Goal: Task Accomplishment & Management: Manage account settings

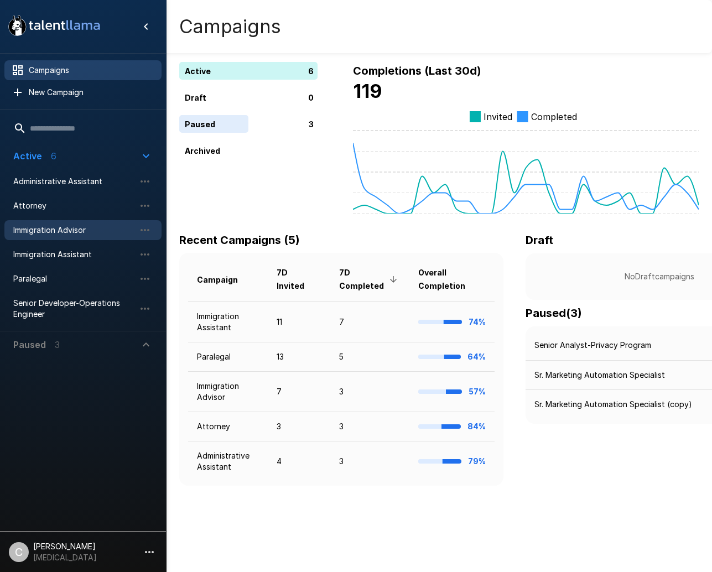
click at [91, 231] on span "Immigration Advisor" at bounding box center [74, 230] width 122 height 11
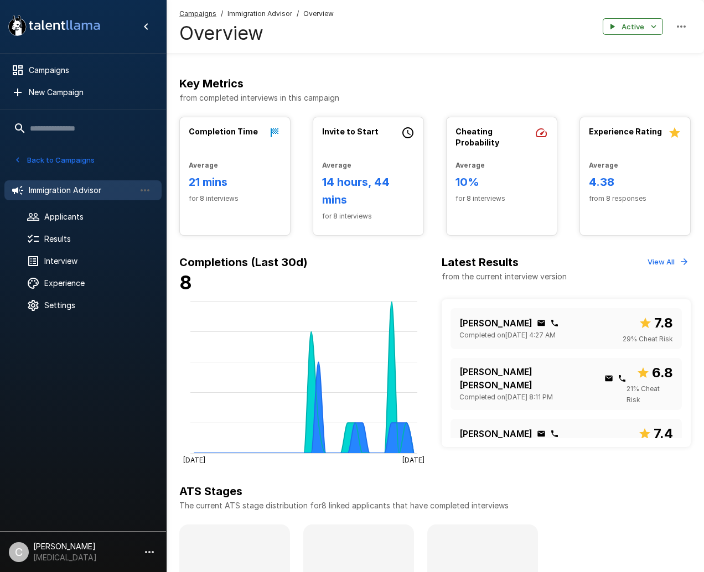
scroll to position [166, 0]
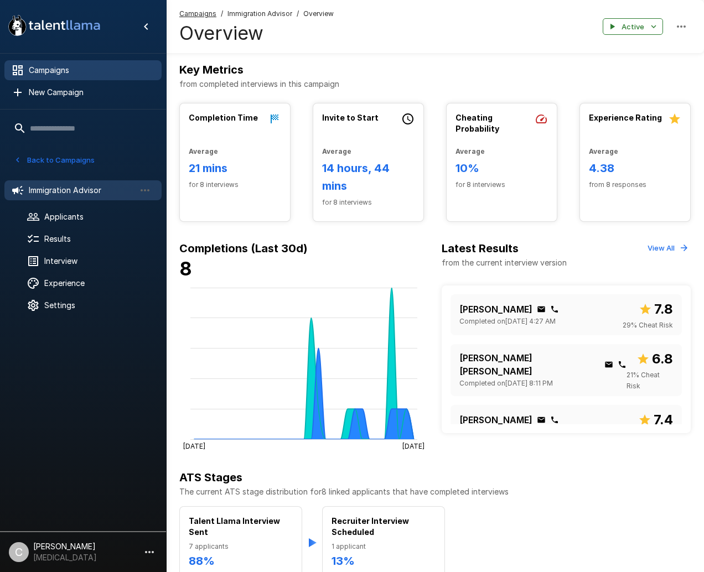
click at [44, 71] on span "Campaigns" at bounding box center [91, 70] width 124 height 11
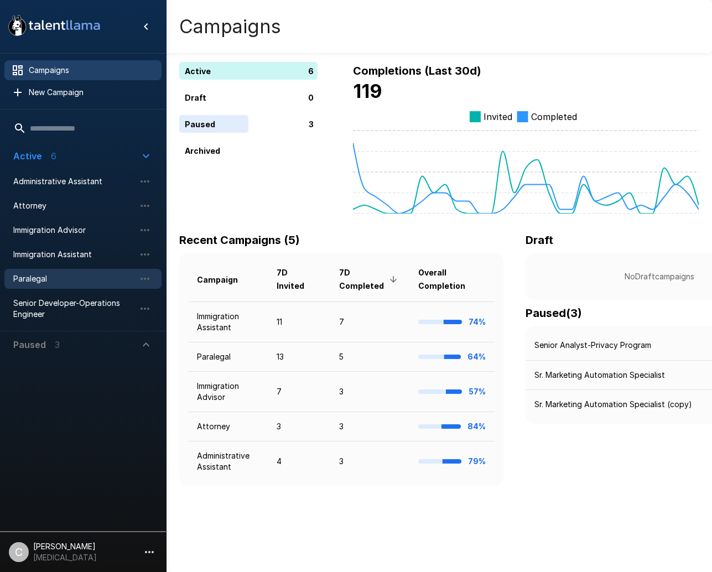
click at [88, 288] on div "Paralegal" at bounding box center [82, 279] width 157 height 20
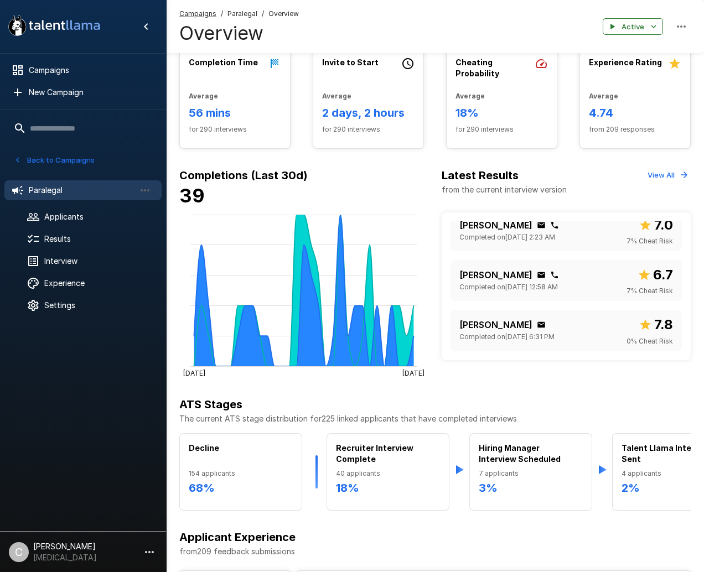
scroll to position [206, 0]
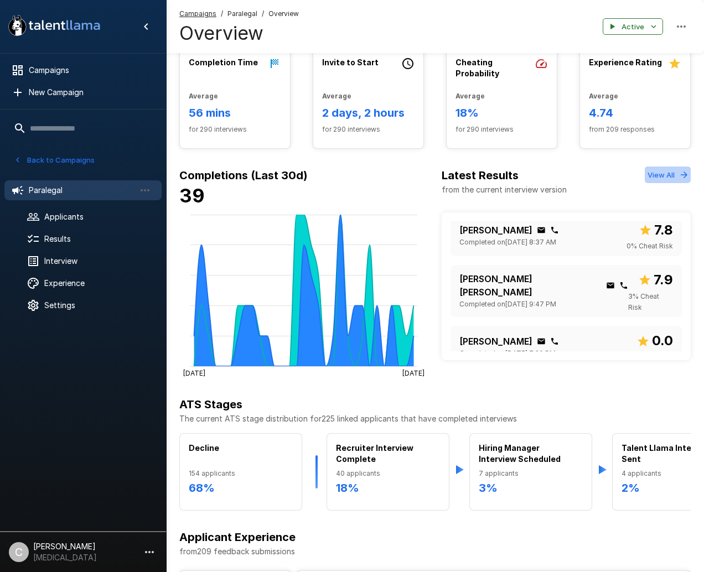
click at [668, 176] on button "View All" at bounding box center [668, 175] width 46 height 17
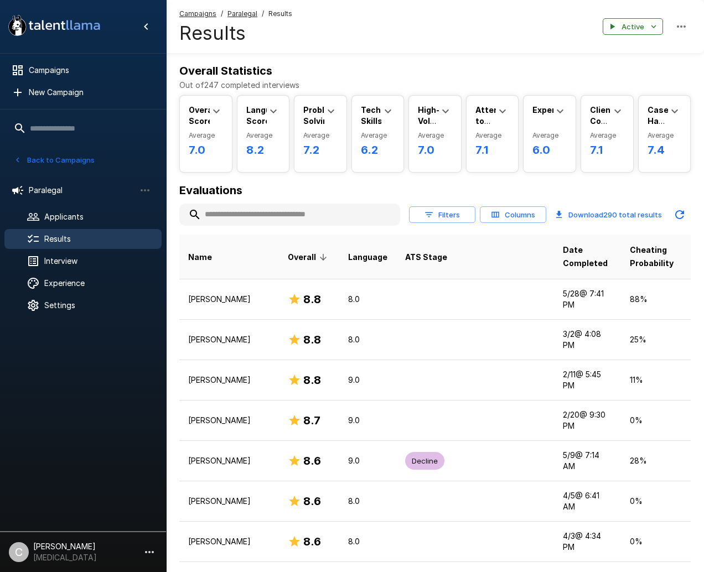
click at [369, 211] on input "text" at bounding box center [289, 215] width 221 height 20
click at [342, 214] on input "text" at bounding box center [289, 215] width 221 height 20
paste input "**********"
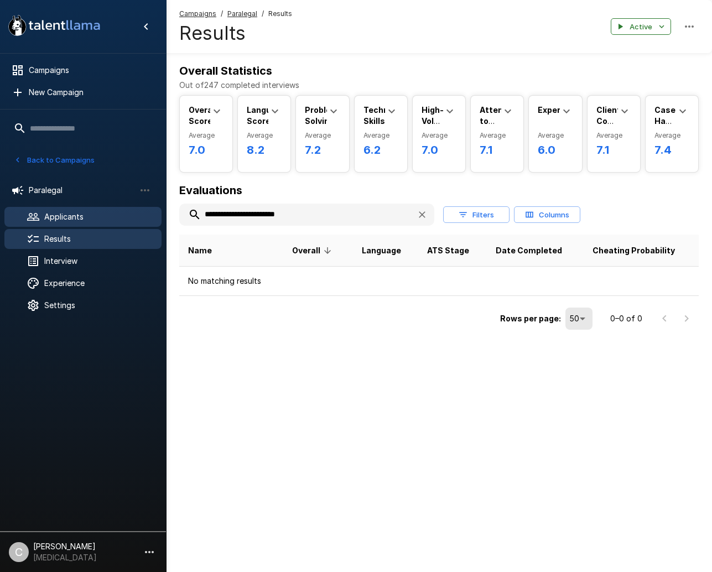
drag, startPoint x: 247, startPoint y: 215, endPoint x: 143, endPoint y: 217, distance: 104.6
click at [166, 217] on div ".st0{fill:#FFFFFF;} .st1{fill:#76a4ed;} Campaigns New Campaign Active 6 Adminis…" at bounding box center [439, 189] width 546 height 378
type input "**********"
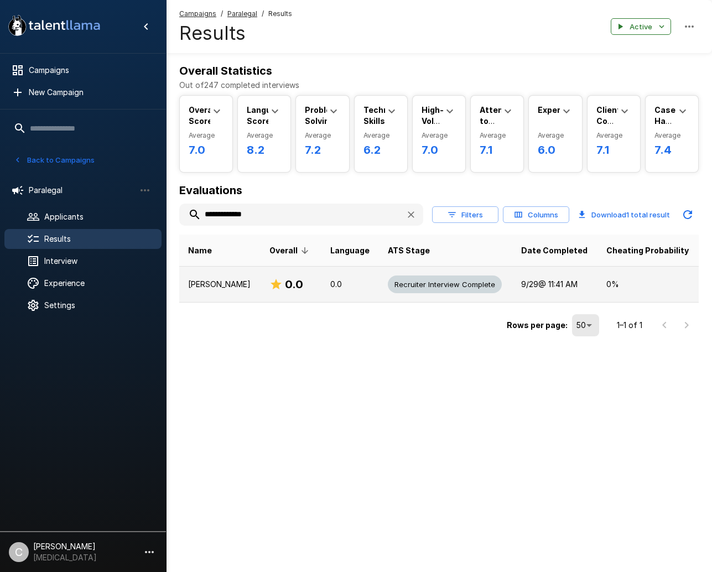
click at [332, 285] on p "0.0" at bounding box center [351, 284] width 40 height 11
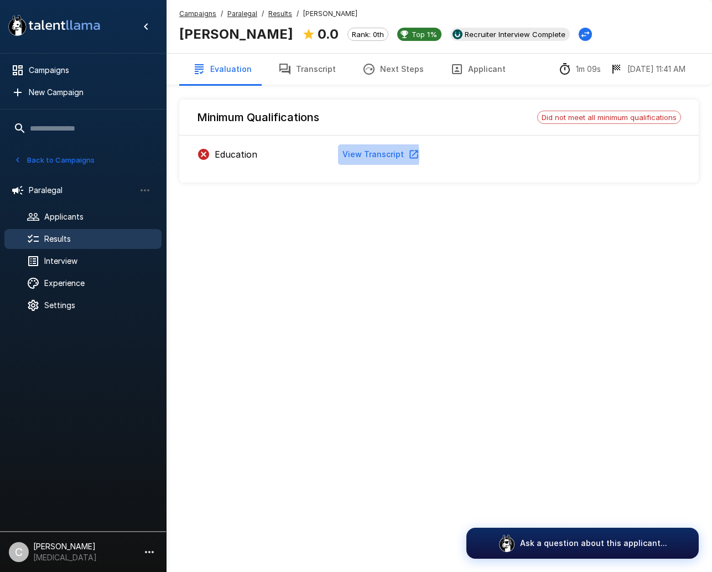
click at [343, 156] on button "View Transcript" at bounding box center [380, 154] width 84 height 20
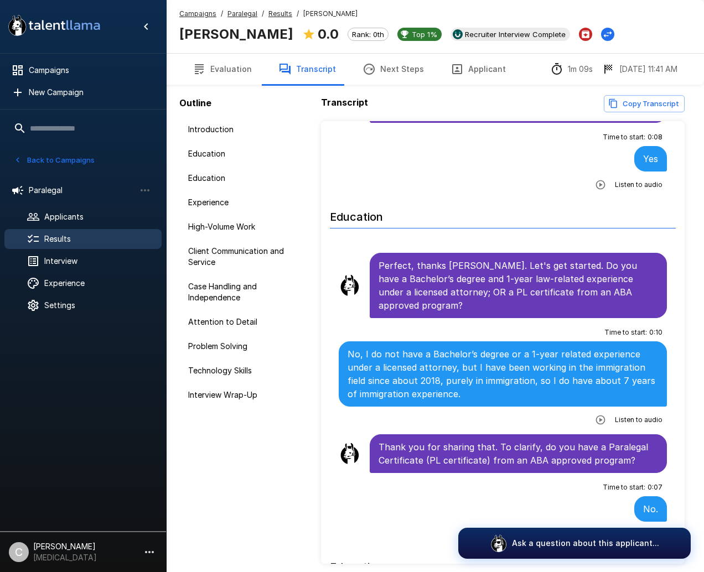
scroll to position [111, 0]
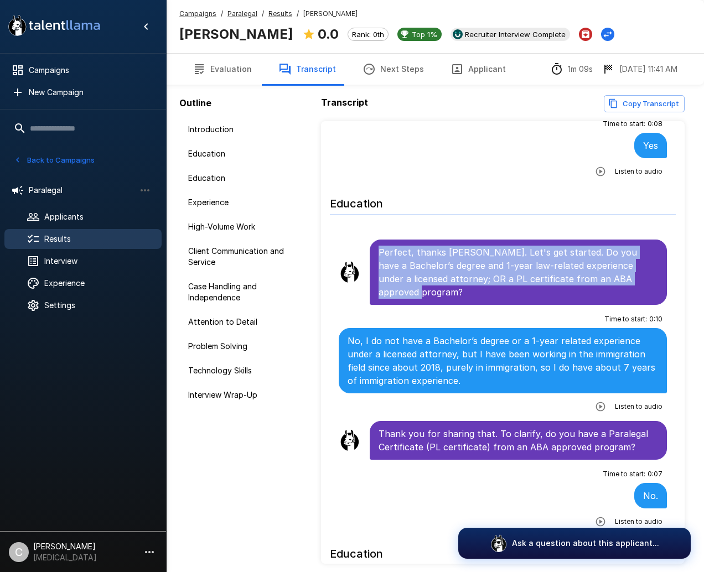
drag, startPoint x: 420, startPoint y: 295, endPoint x: 379, endPoint y: 259, distance: 54.5
click at [379, 259] on p "Perfect, thanks [PERSON_NAME]. Let's get started. Do you have a Bachelor’s degr…" at bounding box center [519, 272] width 280 height 53
copy p "Perfect, thanks [PERSON_NAME]. Let's get started. Do you have a Bachelor’s degr…"
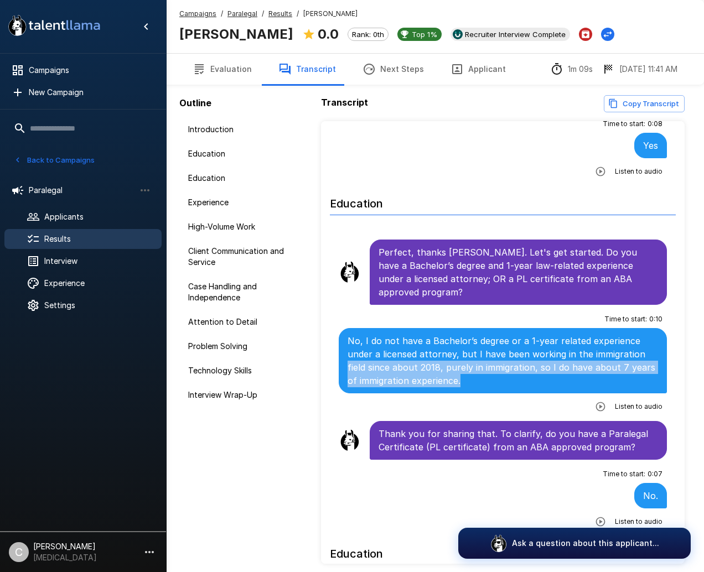
drag, startPoint x: 468, startPoint y: 381, endPoint x: 334, endPoint y: 369, distance: 135.1
click at [334, 369] on li "Time to start : 0 : 10 No, I do not have a Bachelor’s degree or a 1-year relate…" at bounding box center [503, 363] width 346 height 112
copy p "field since about 2018, purely in immigration, so I do have about 7 years of im…"
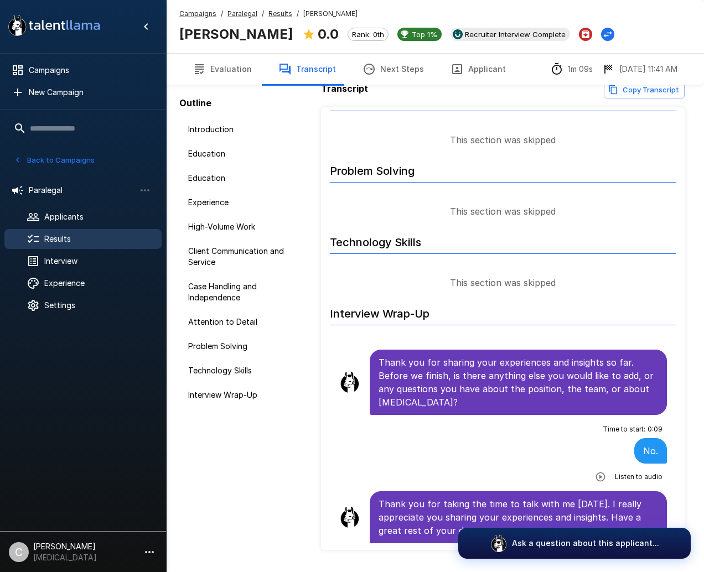
scroll to position [0, 0]
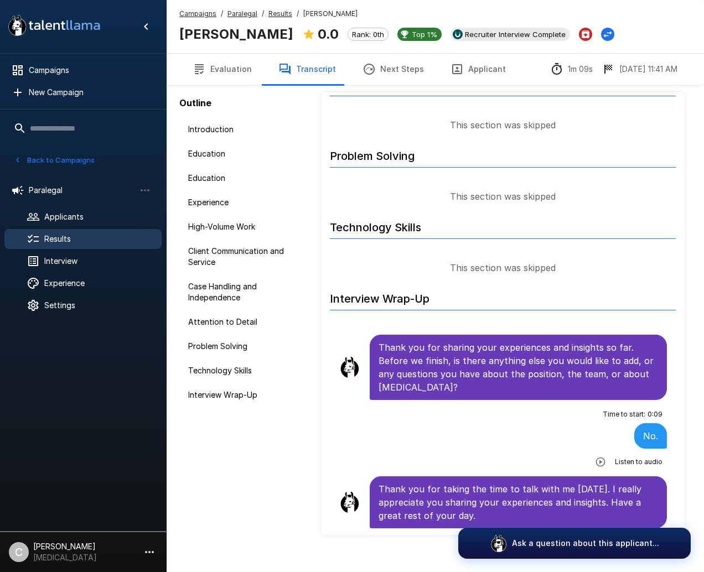
scroll to position [45, 0]
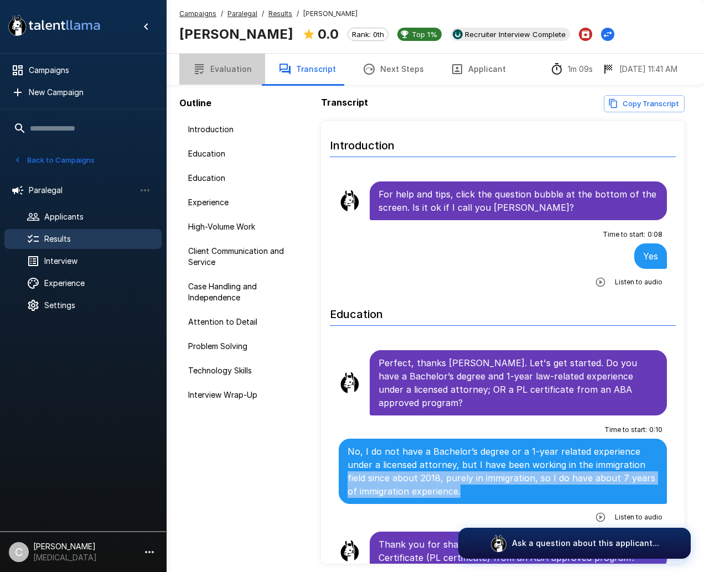
click at [235, 66] on button "Evaluation" at bounding box center [222, 69] width 86 height 31
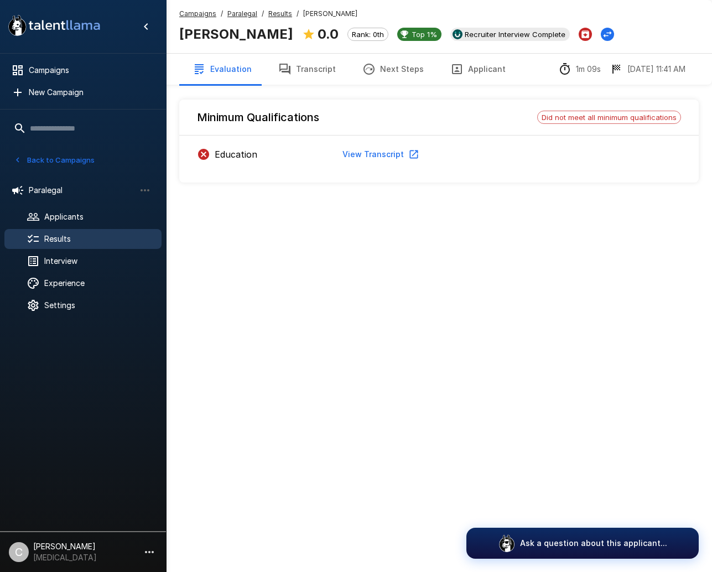
click at [202, 11] on u "Campaigns" at bounding box center [197, 13] width 37 height 8
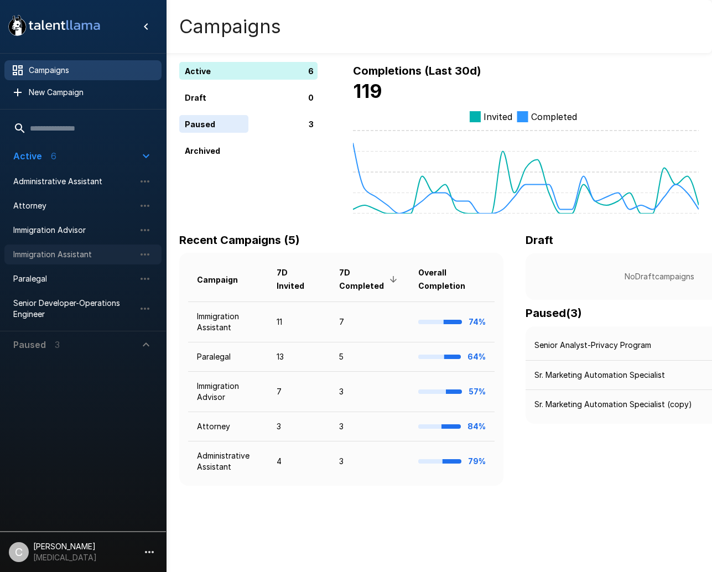
click at [81, 260] on span "Immigration Assistant" at bounding box center [74, 254] width 122 height 11
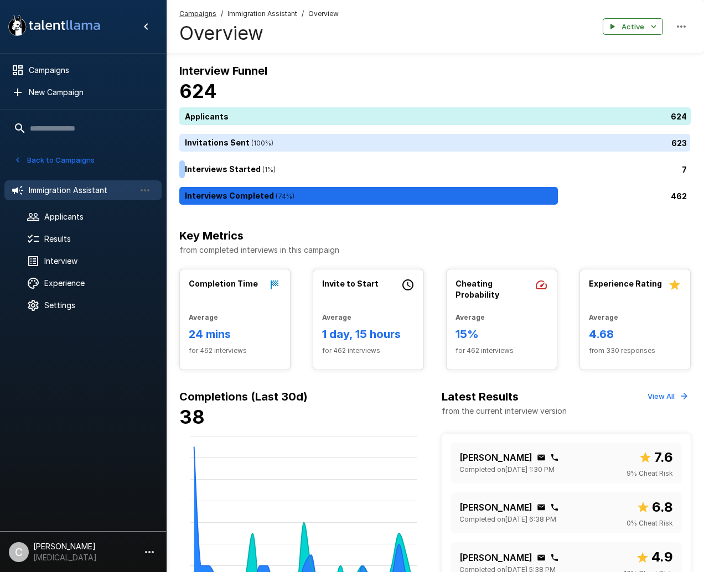
click at [41, 165] on button "Back to Campaigns" at bounding box center [54, 160] width 86 height 17
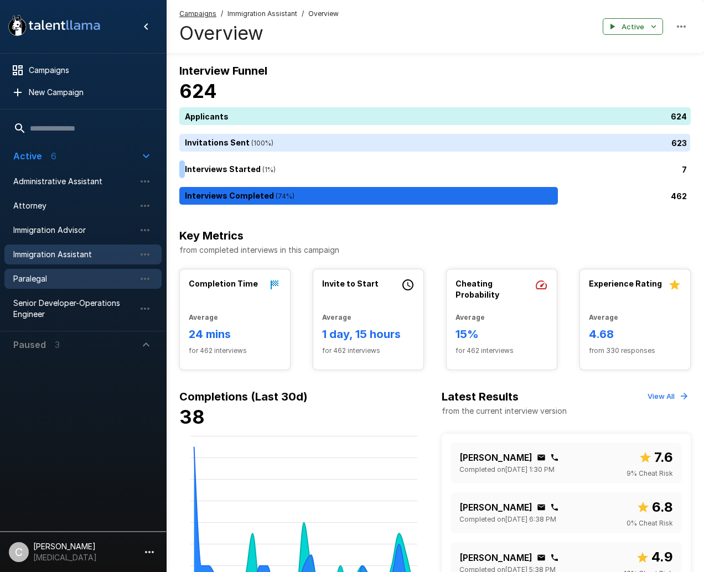
click at [75, 280] on span "Paralegal" at bounding box center [74, 278] width 122 height 11
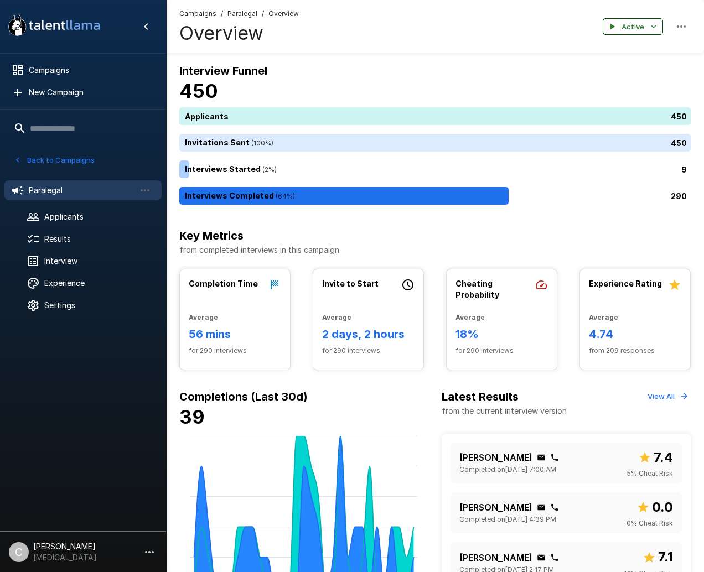
click at [660, 26] on button "Active" at bounding box center [633, 26] width 60 height 17
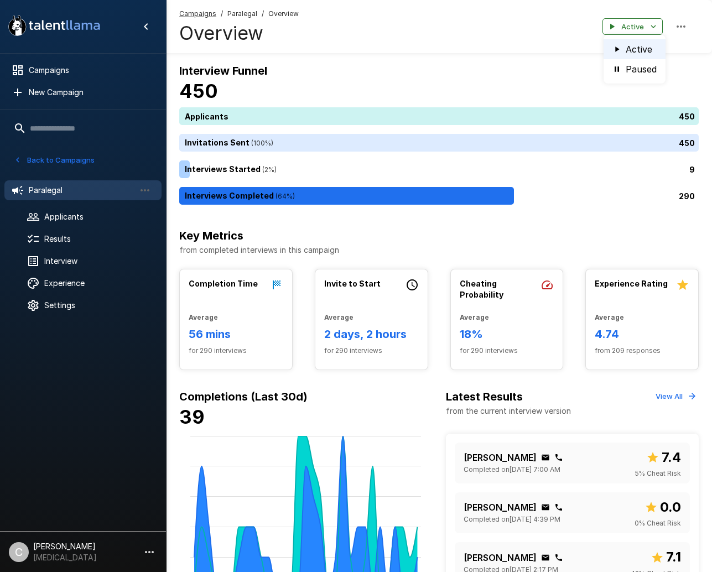
click at [679, 26] on div at bounding box center [356, 286] width 712 height 572
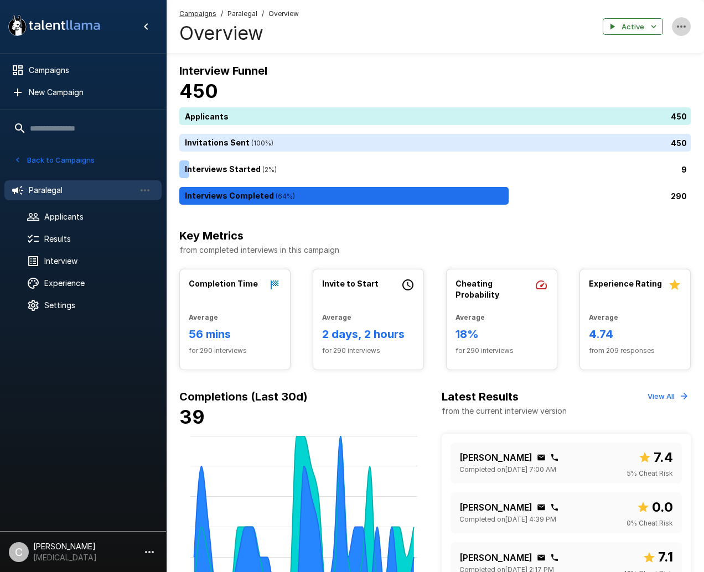
click at [679, 26] on icon "button" at bounding box center [681, 26] width 13 height 13
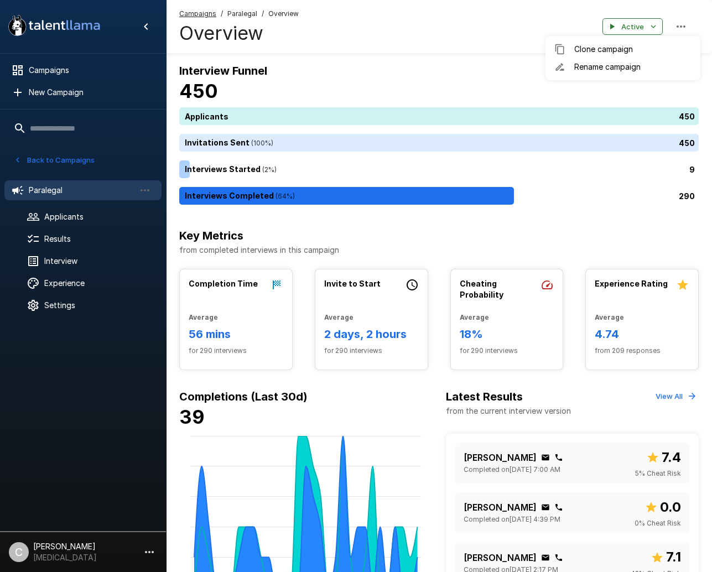
click at [547, 230] on div at bounding box center [356, 286] width 712 height 572
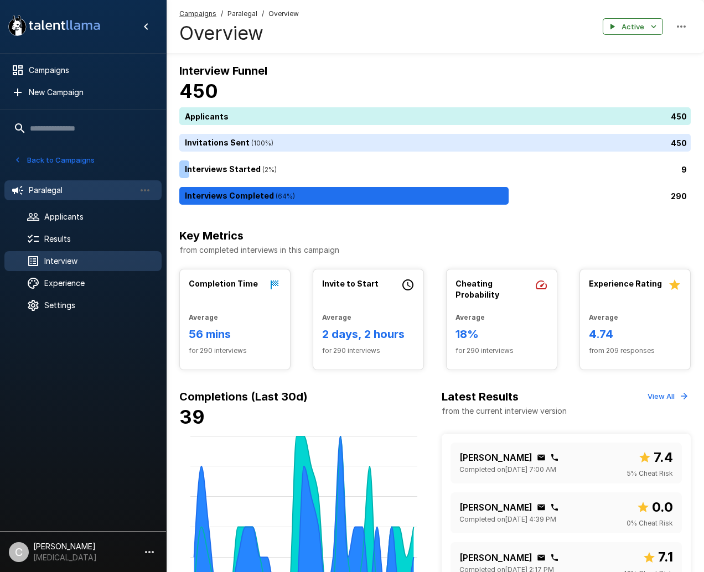
click at [109, 269] on div "Interview" at bounding box center [82, 261] width 157 height 20
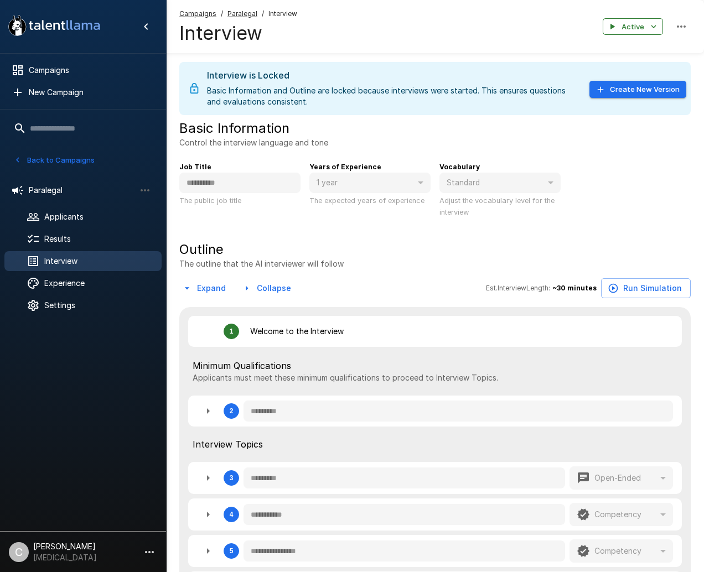
type textarea "*"
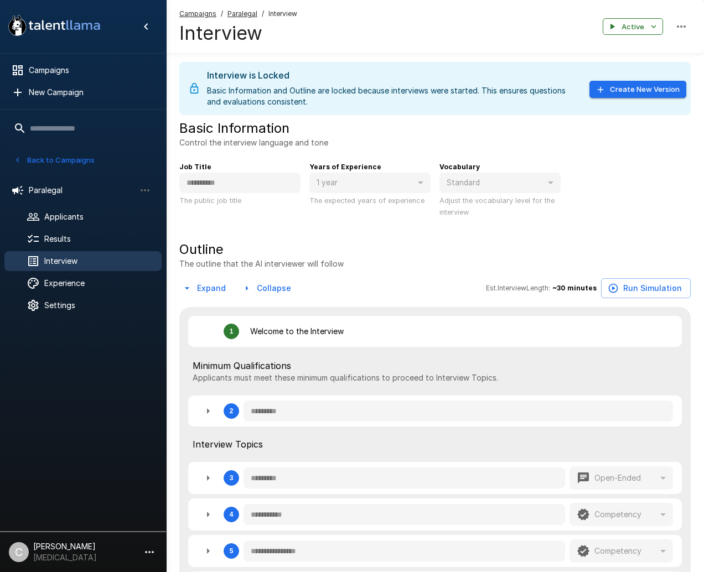
type textarea "*"
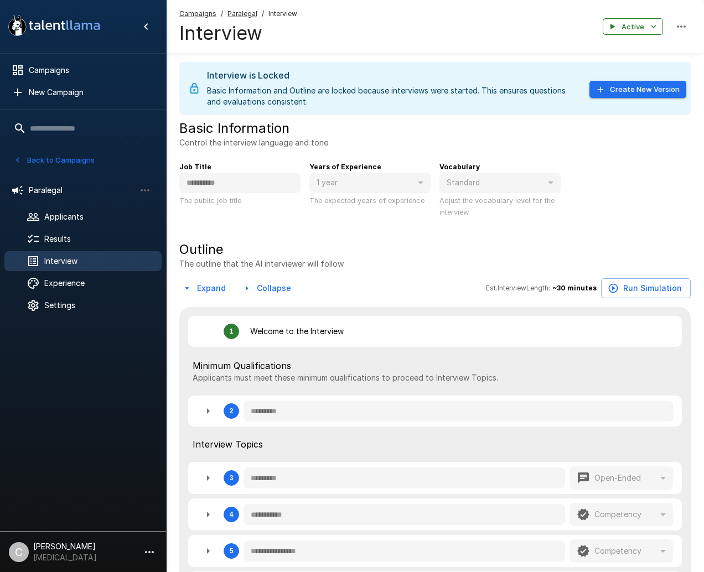
type textarea "*"
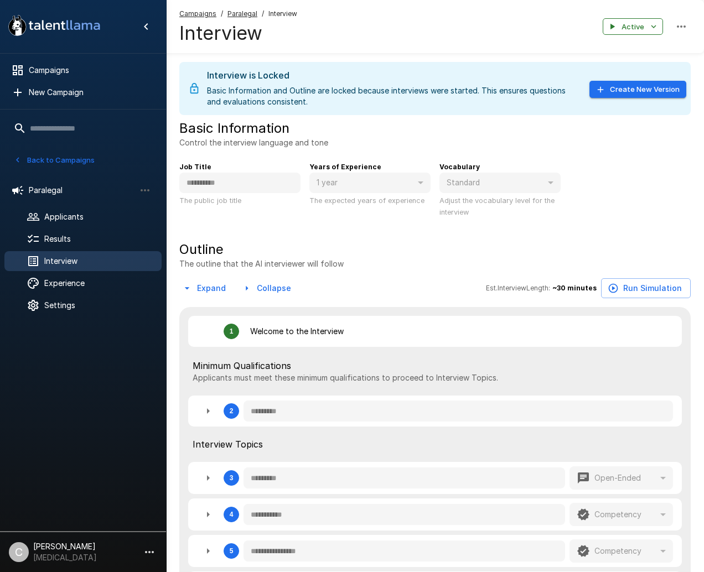
type textarea "*"
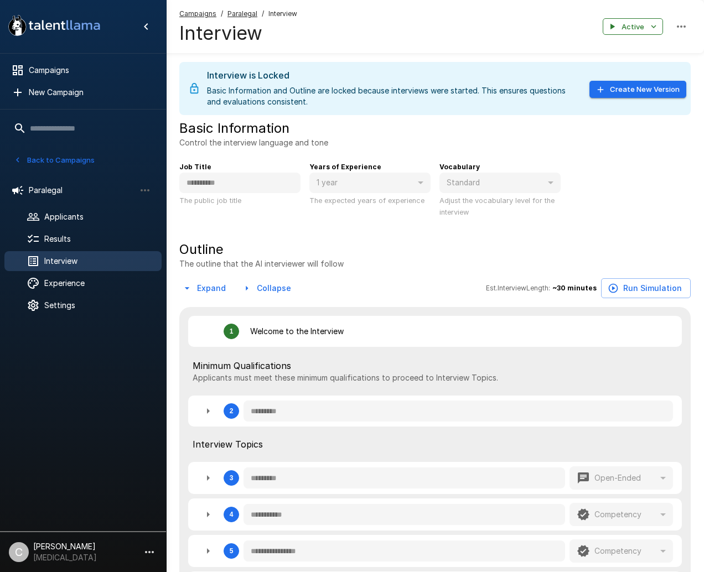
type textarea "*"
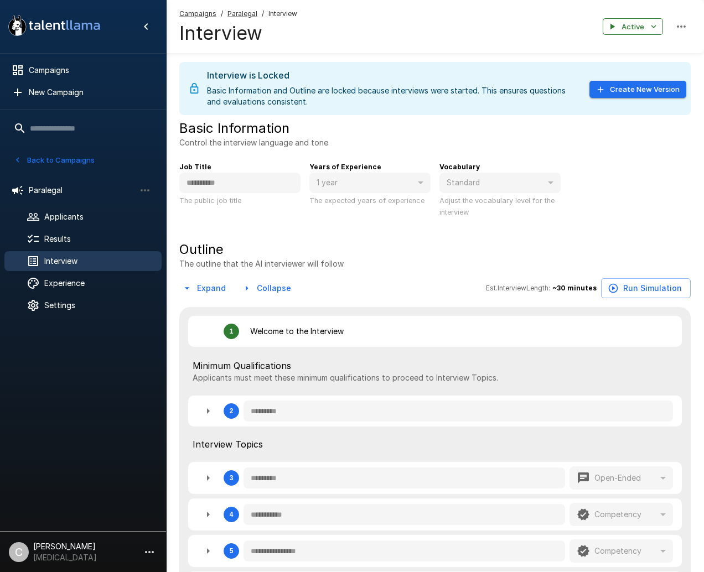
type textarea "*"
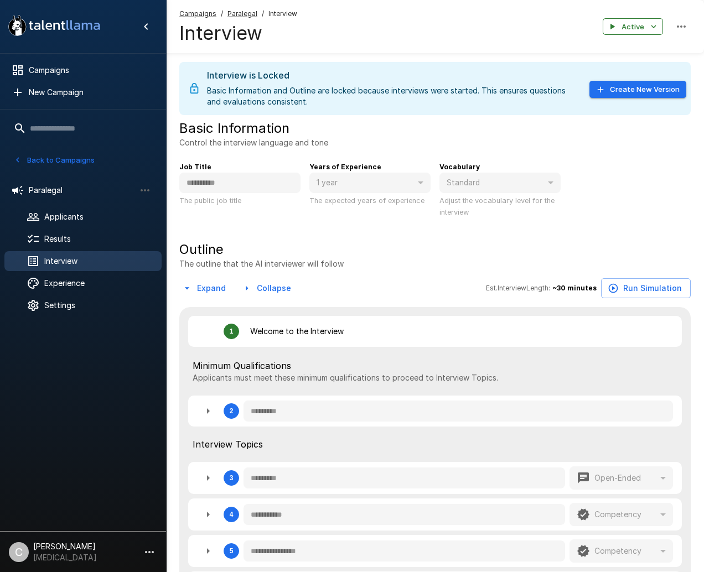
type textarea "*"
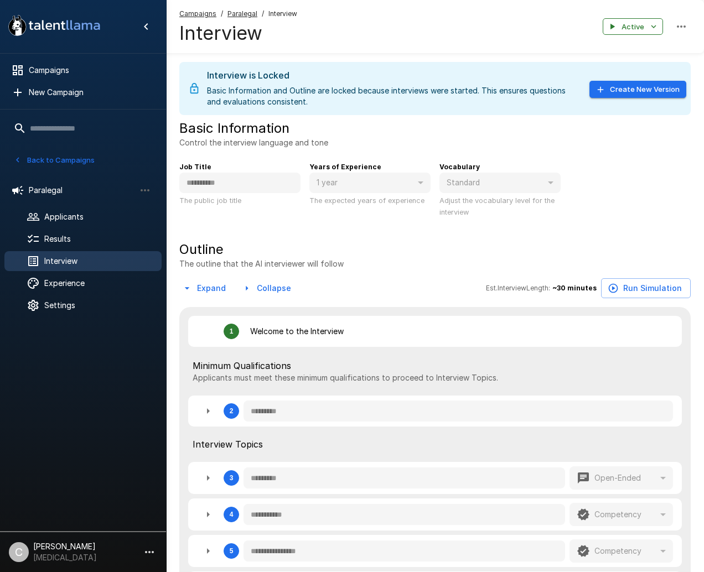
type textarea "*"
click at [607, 89] on button "Create New Version" at bounding box center [638, 89] width 97 height 17
type textarea "*"
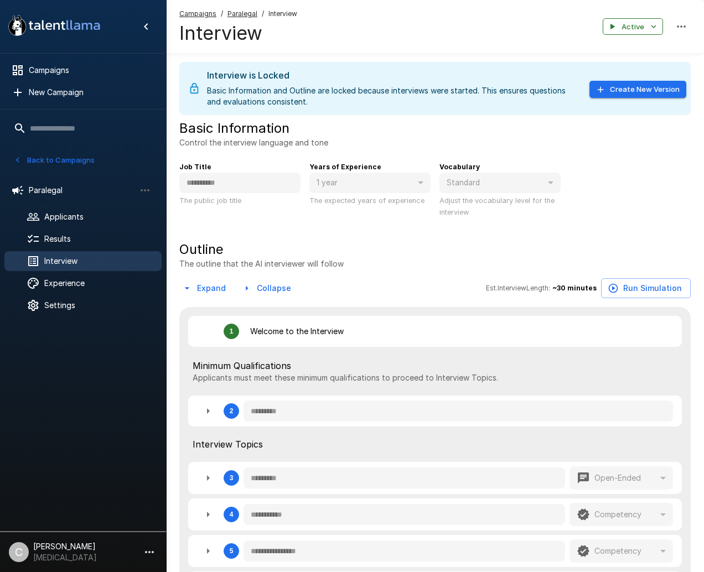
type textarea "*"
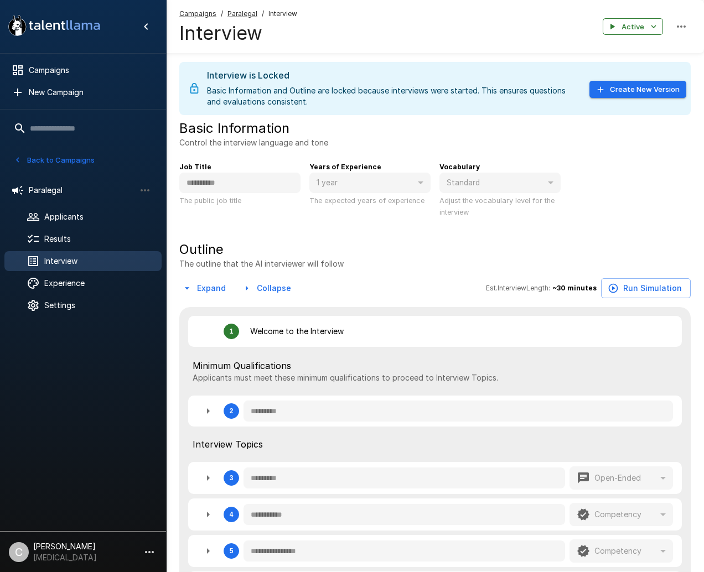
type textarea "*"
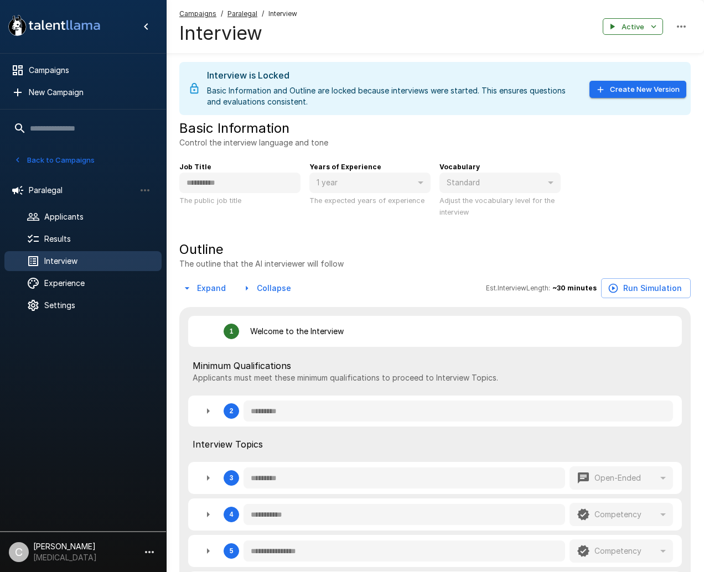
type textarea "*"
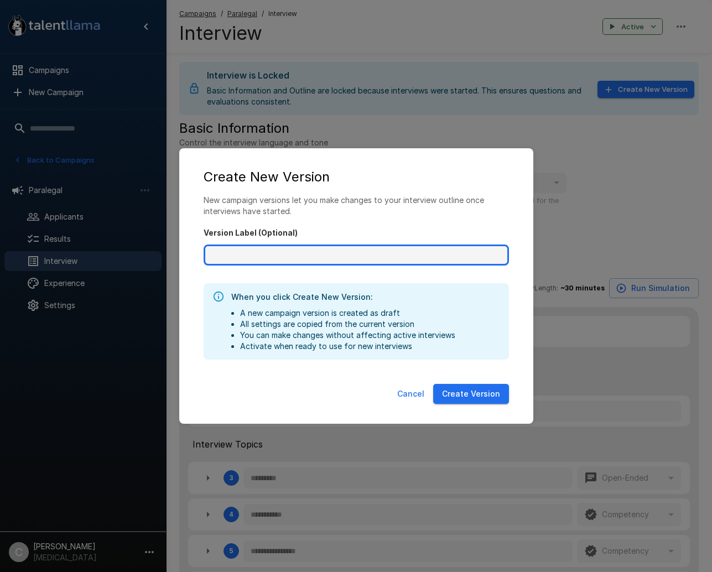
click at [391, 265] on input "Version Label (Optional)" at bounding box center [357, 255] width 306 height 21
type input "**********"
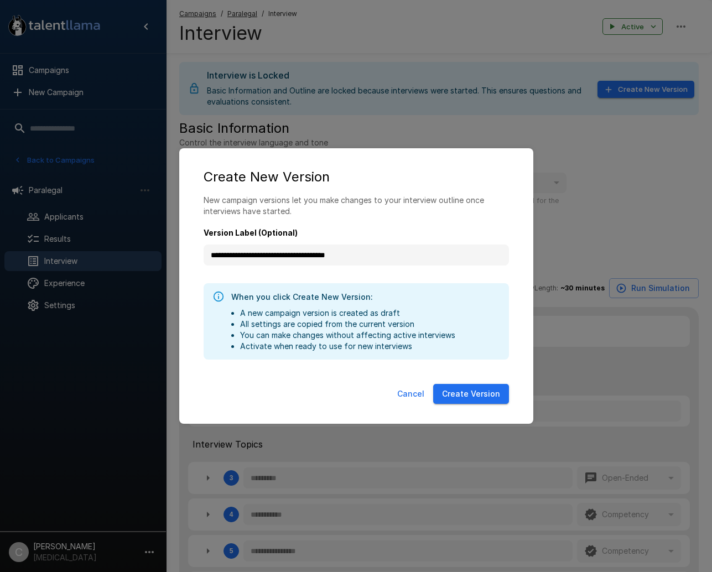
click at [490, 401] on button "Create Version" at bounding box center [471, 394] width 76 height 20
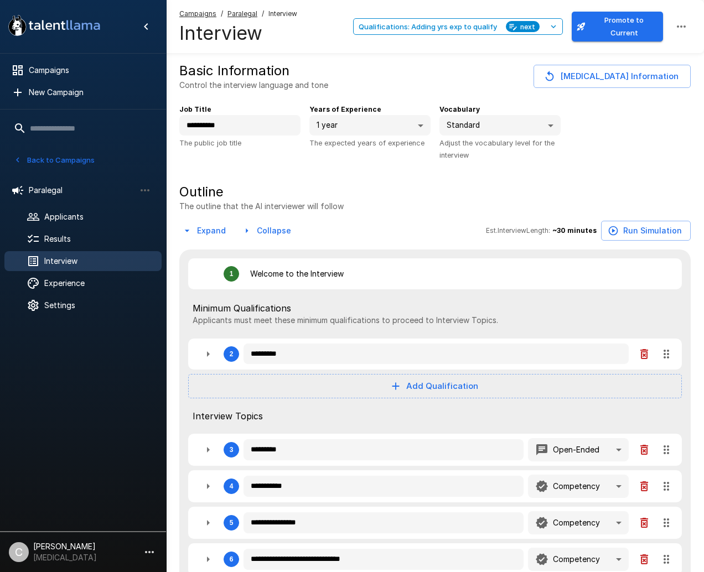
type textarea "*"
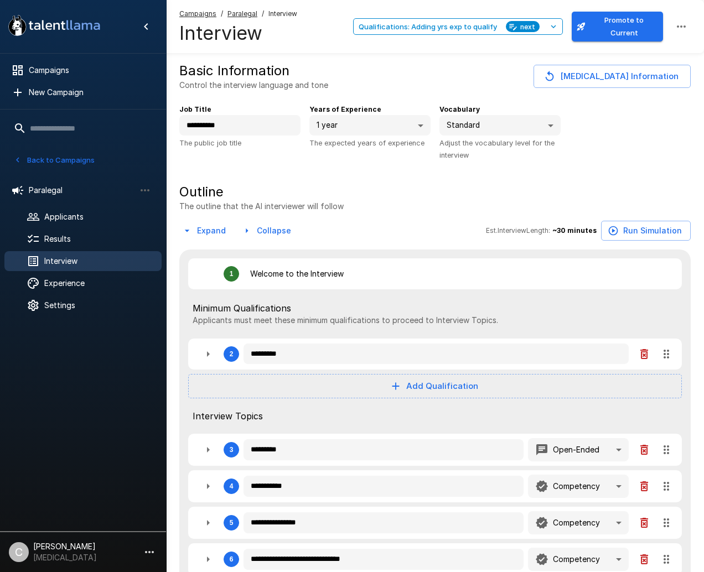
type textarea "*"
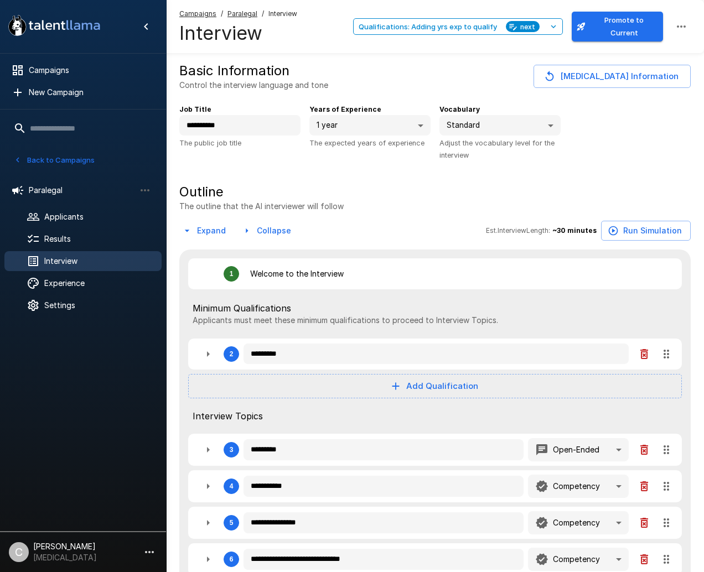
type textarea "*"
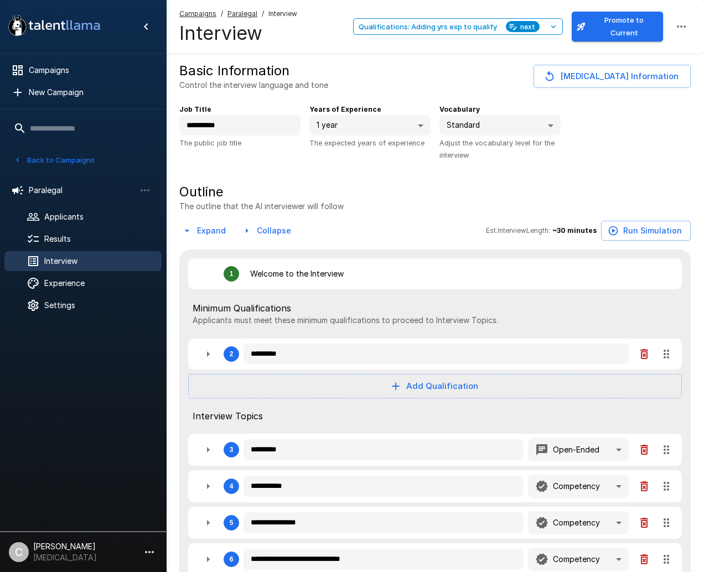
type textarea "*"
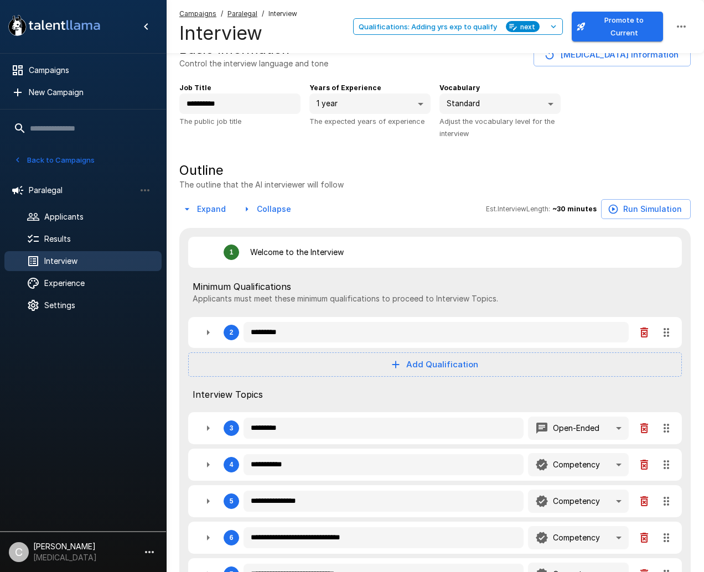
scroll to position [55, 0]
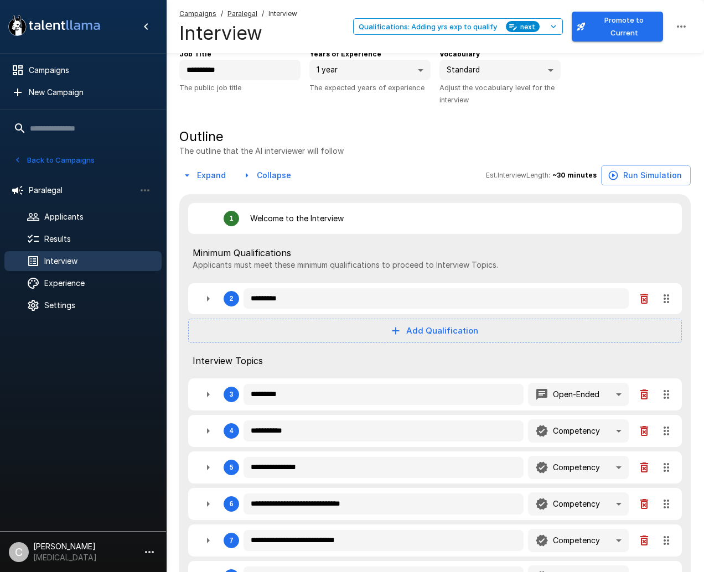
click at [210, 300] on icon "button" at bounding box center [208, 298] width 13 height 13
type textarea "*"
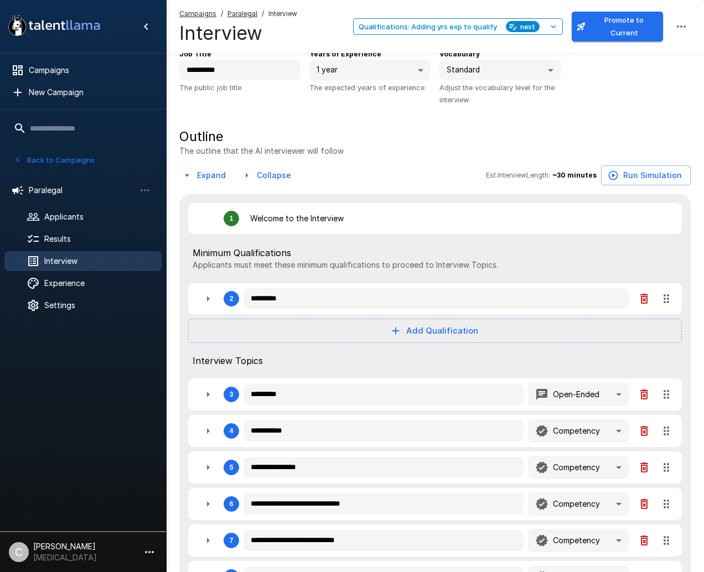
type textarea "*"
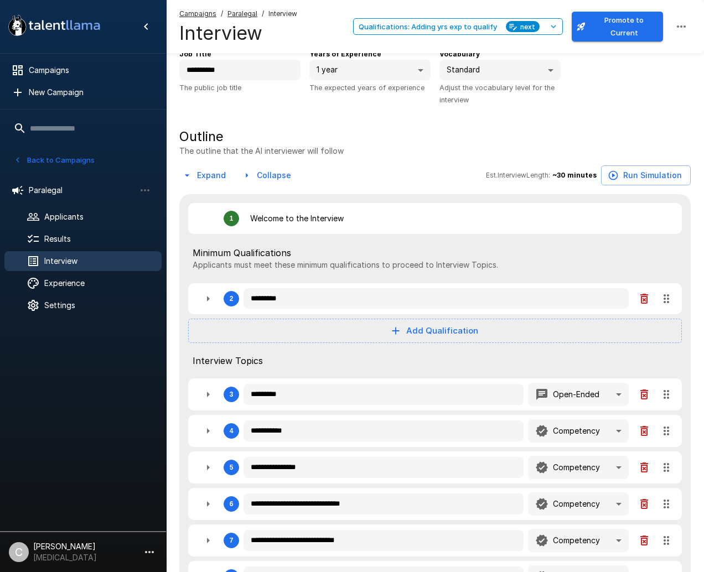
type textarea "*"
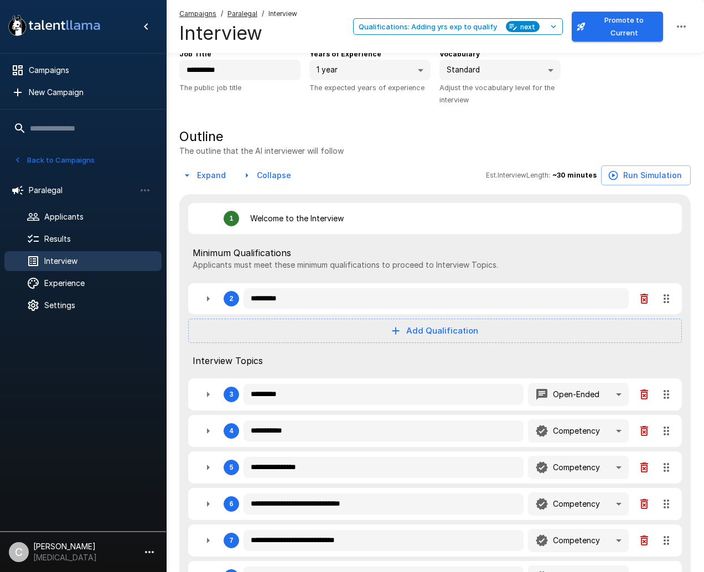
type textarea "*"
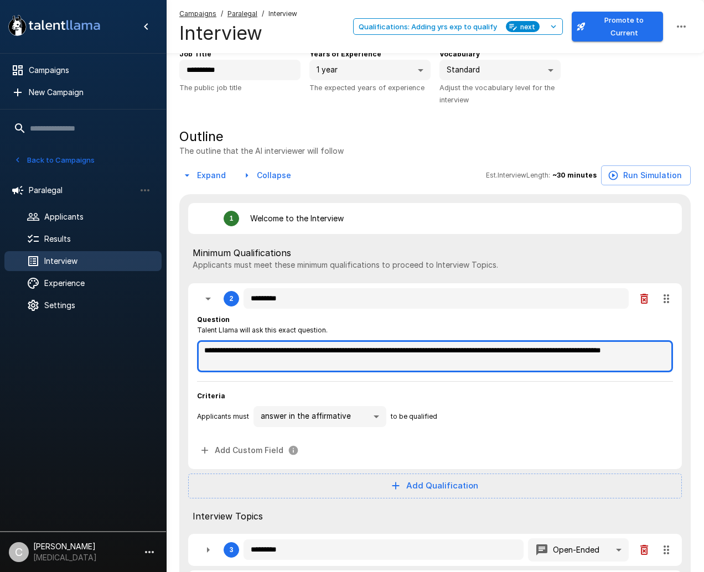
click at [403, 368] on textarea "**********" at bounding box center [435, 356] width 476 height 32
type textarea "*"
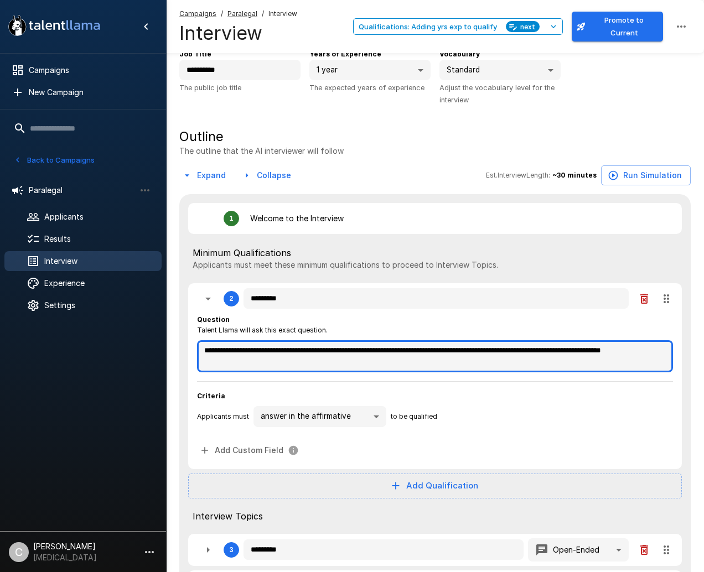
type textarea "*"
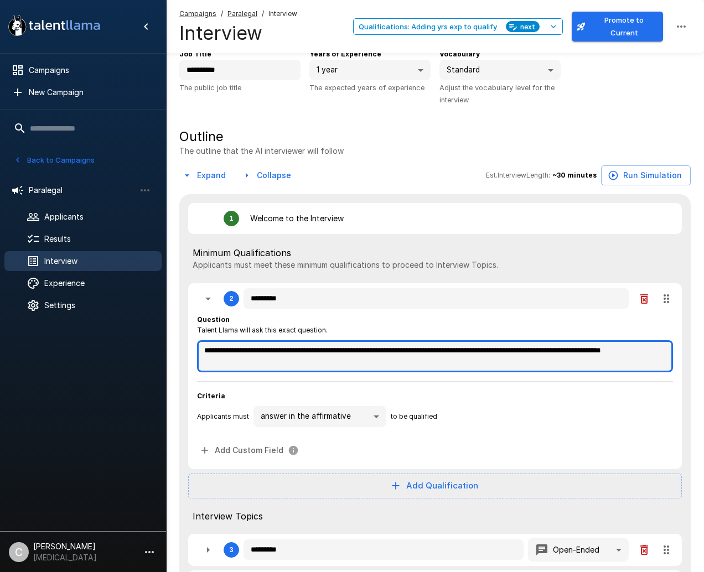
type textarea "*"
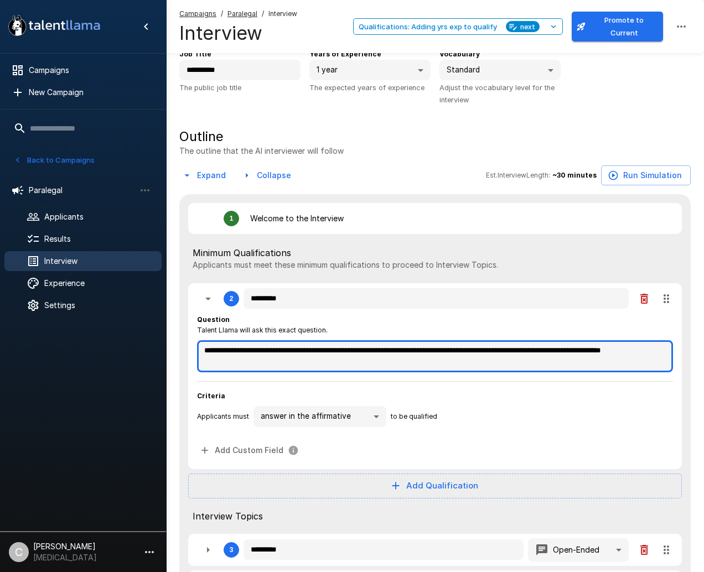
type textarea "*"
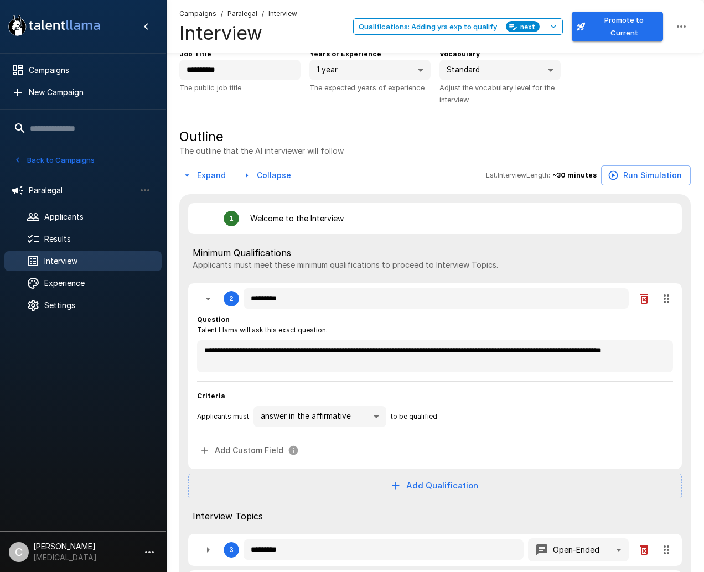
click at [376, 419] on body ".st0{fill:#FFFFFF;} .st1{fill:#76a4ed;} Campaigns New Campaign Active 6 Adminis…" at bounding box center [352, 231] width 704 height 572
type textarea "*"
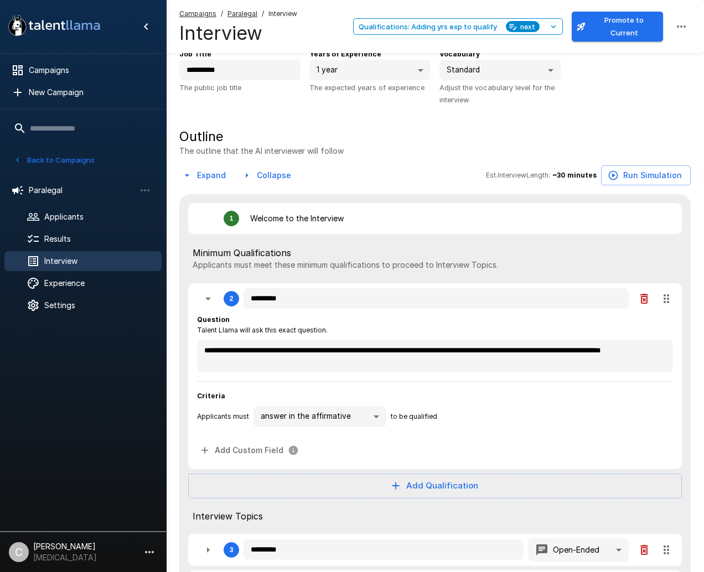
type textarea "*"
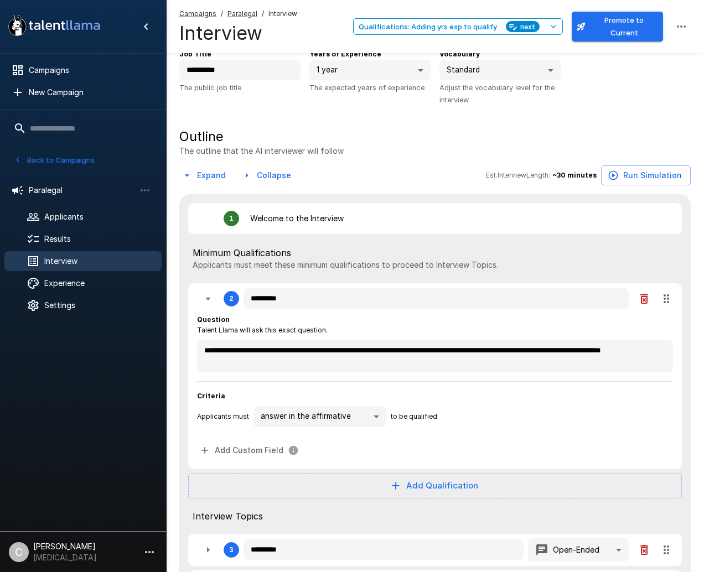
type textarea "*"
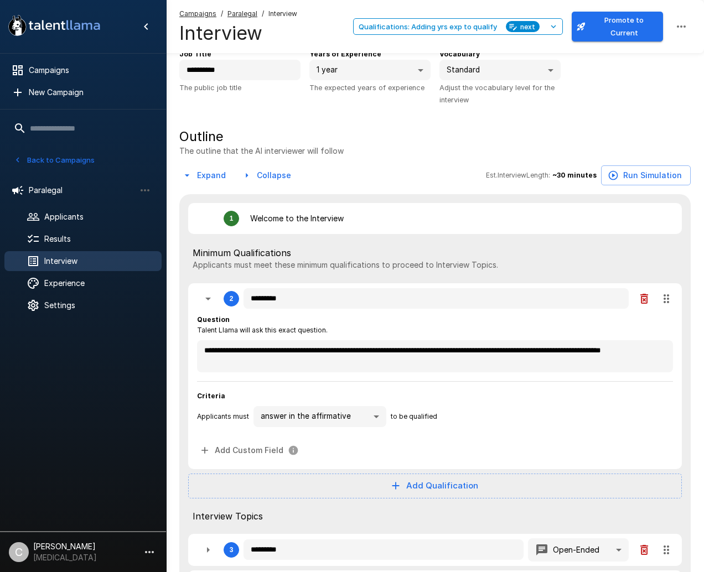
type textarea "*"
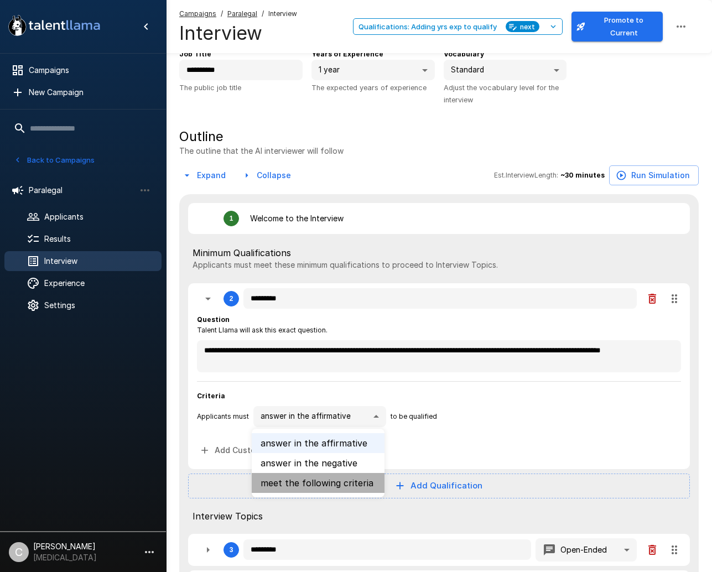
click at [360, 488] on li "meet the following criteria" at bounding box center [318, 483] width 133 height 20
type textarea "*"
type input "******"
type textarea "*"
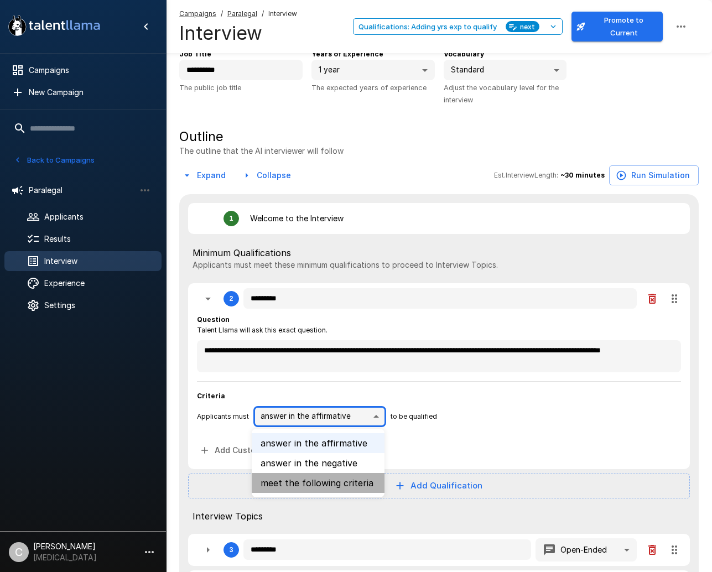
type textarea "*"
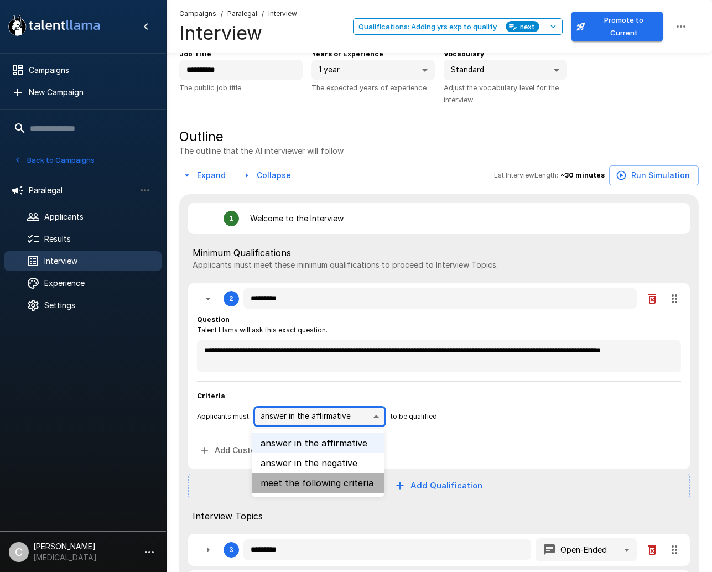
type textarea "*"
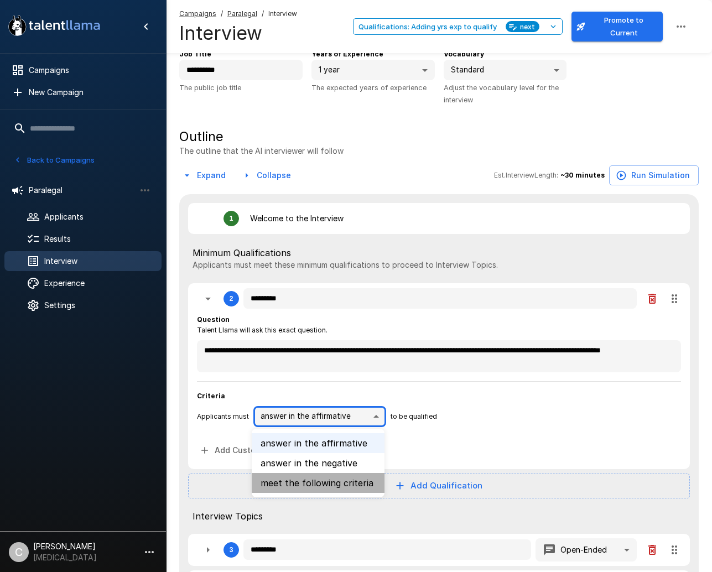
type textarea "*"
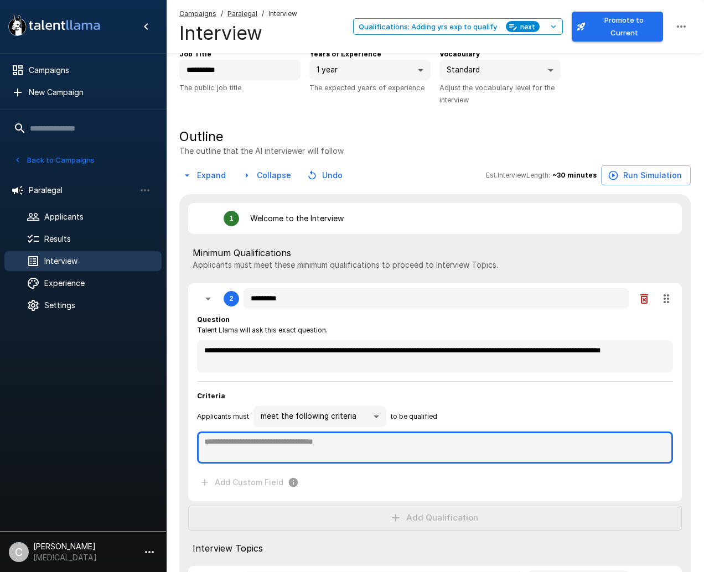
type textarea "*"
click at [380, 451] on textarea at bounding box center [435, 448] width 476 height 32
type textarea "*"
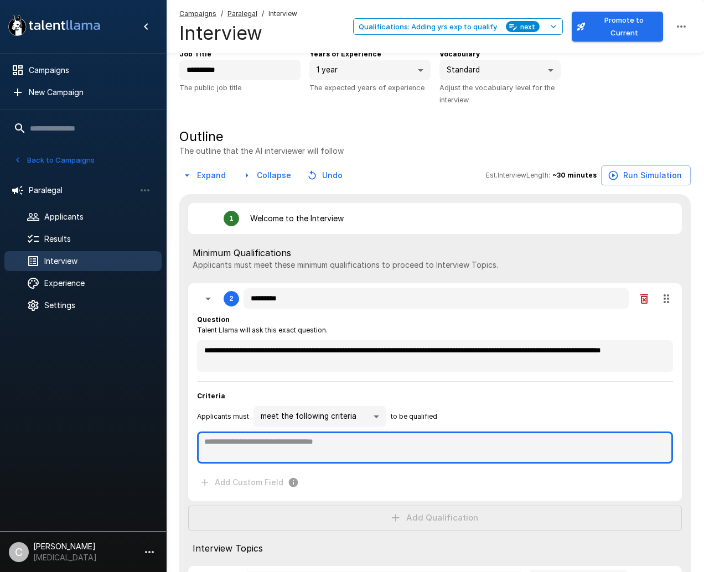
type textarea "*"
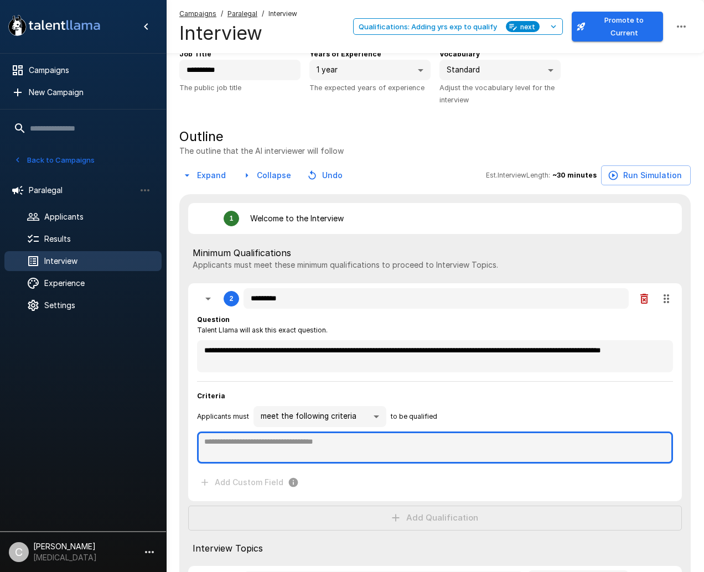
type textarea "*"
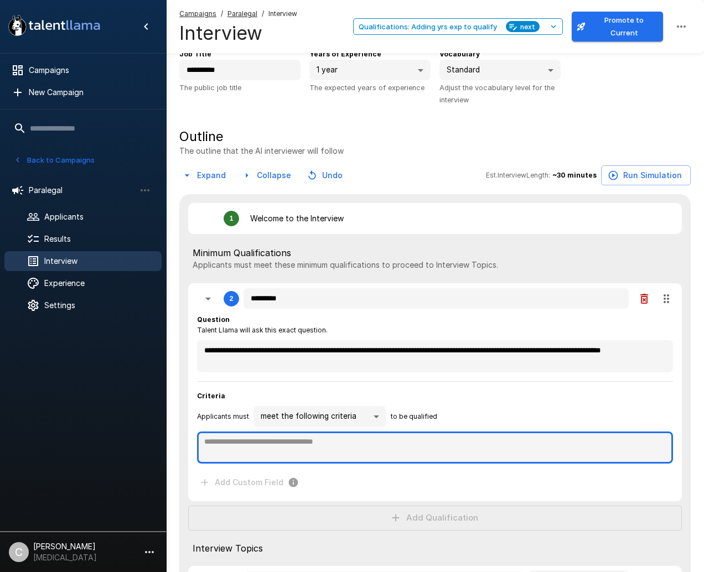
type textarea "*"
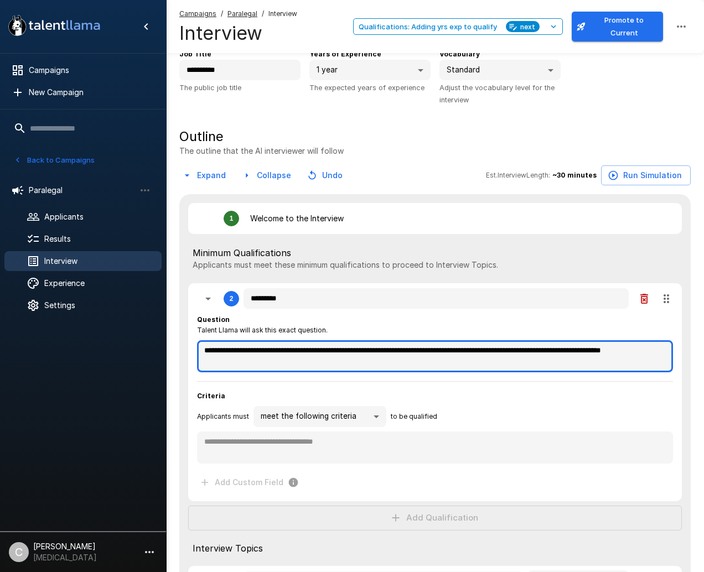
type textarea "*"
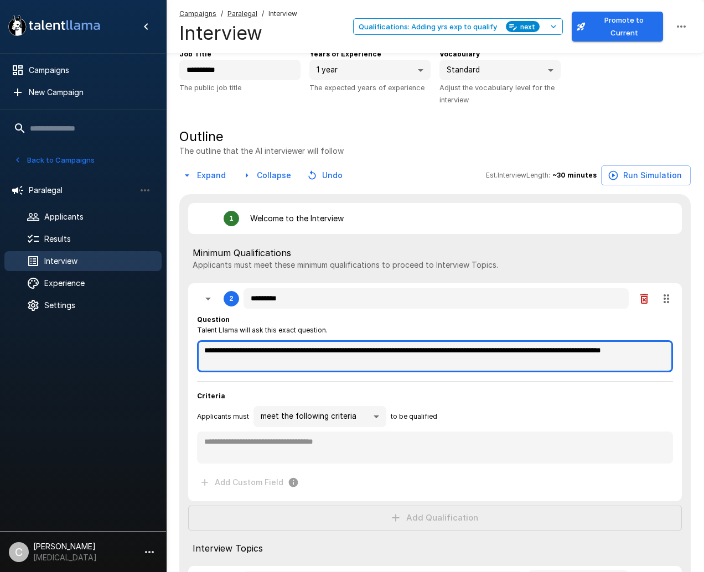
type textarea "*"
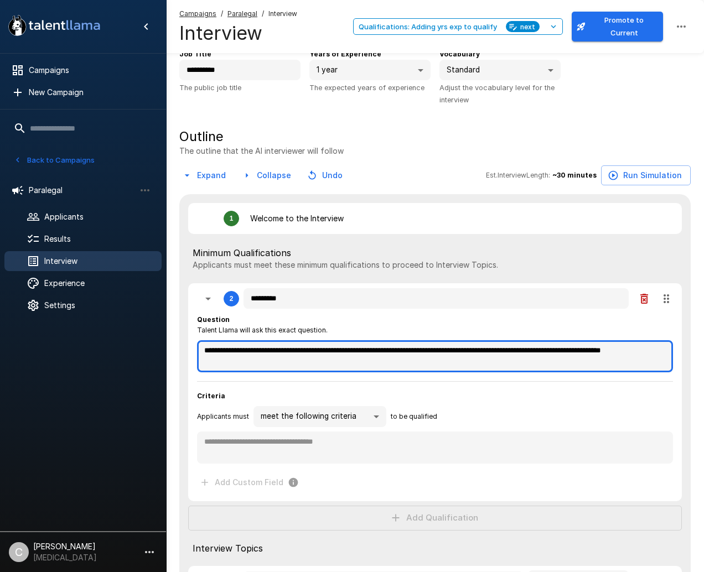
type textarea "*"
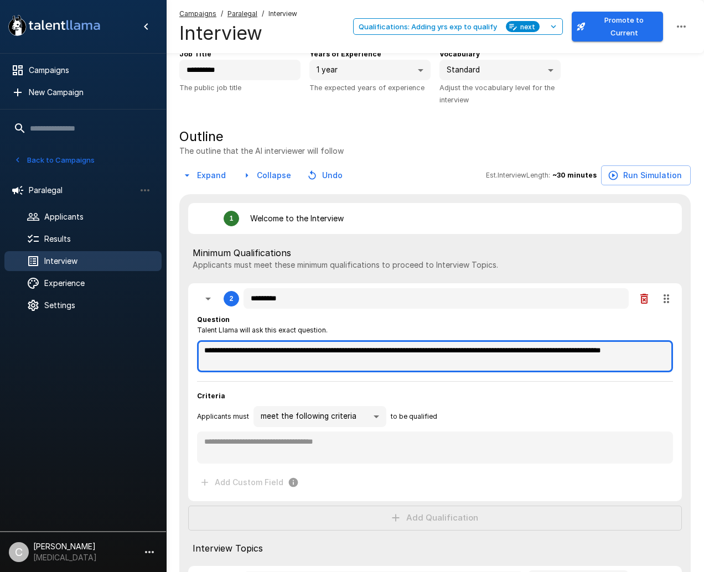
type textarea "*"
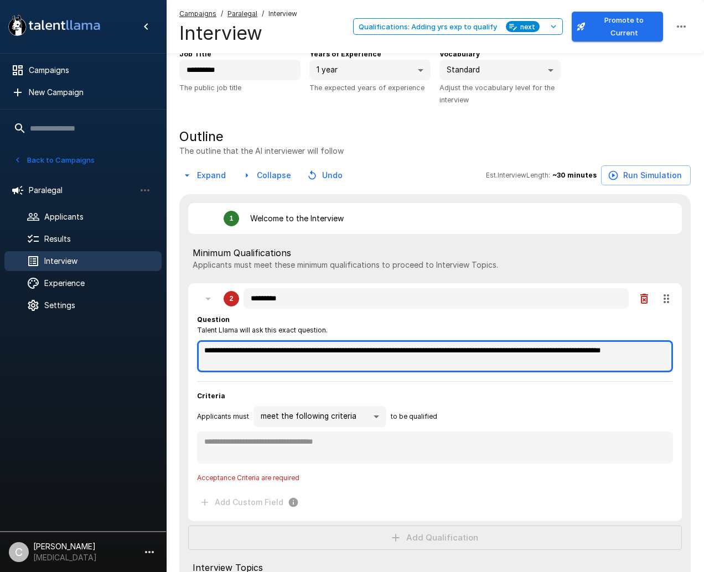
drag, startPoint x: 256, startPoint y: 350, endPoint x: 272, endPoint y: 367, distance: 23.5
click at [272, 367] on textarea "**********" at bounding box center [435, 356] width 476 height 32
type textarea "*"
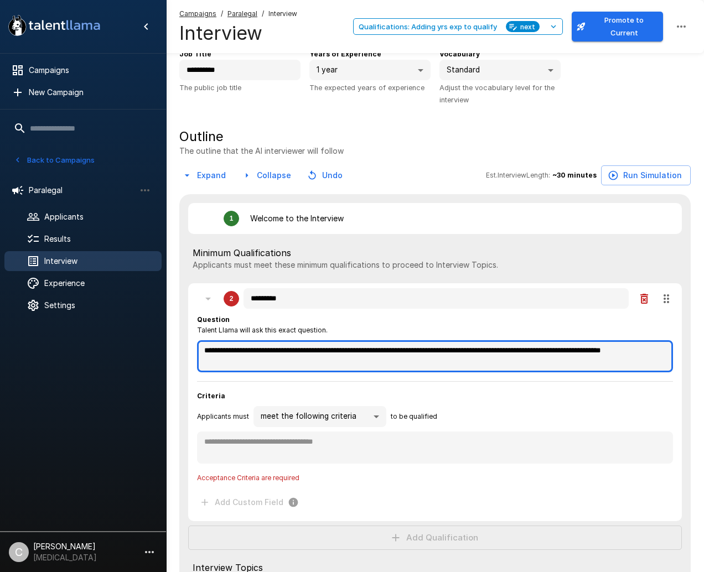
type textarea "*"
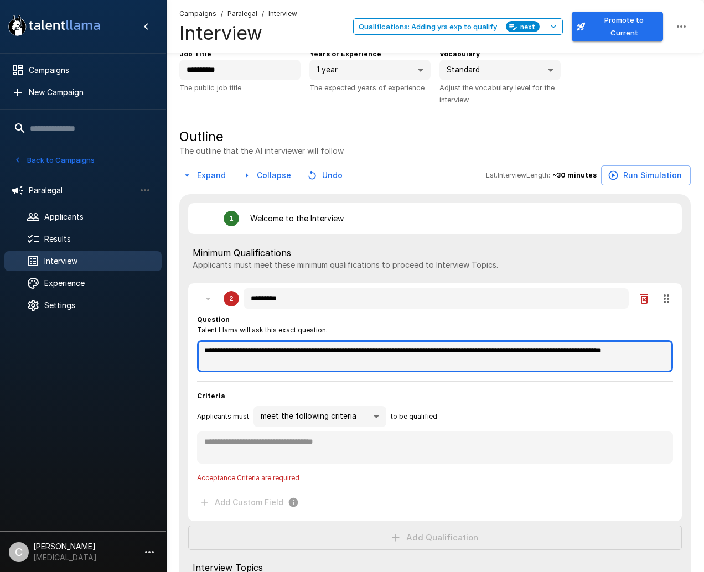
type textarea "*"
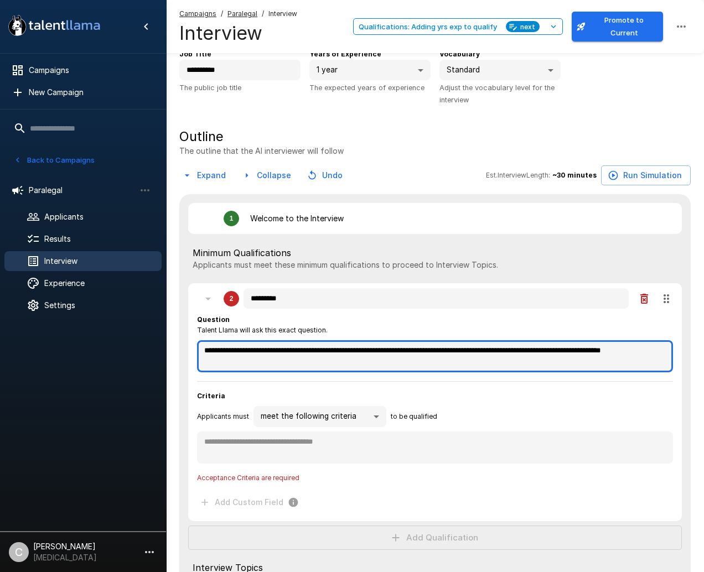
type textarea "*"
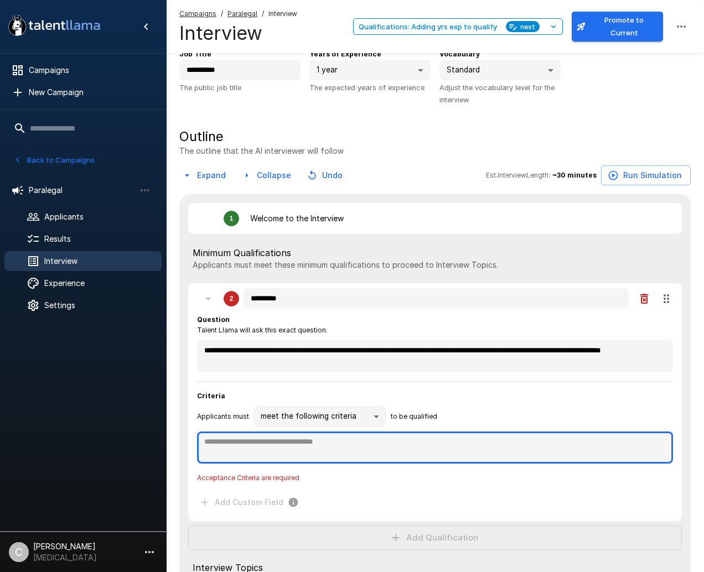
type textarea "*"
click at [303, 450] on textarea at bounding box center [435, 448] width 476 height 32
paste textarea "**********"
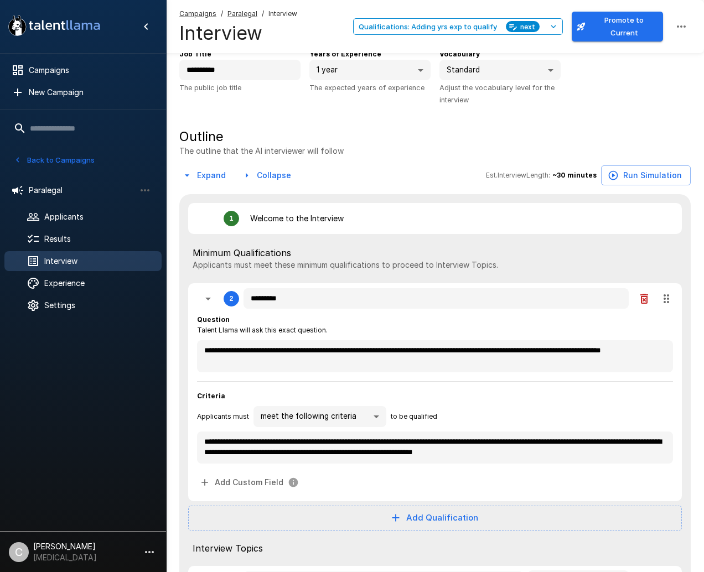
click at [433, 195] on div "**********" at bounding box center [435, 527] width 512 height 799
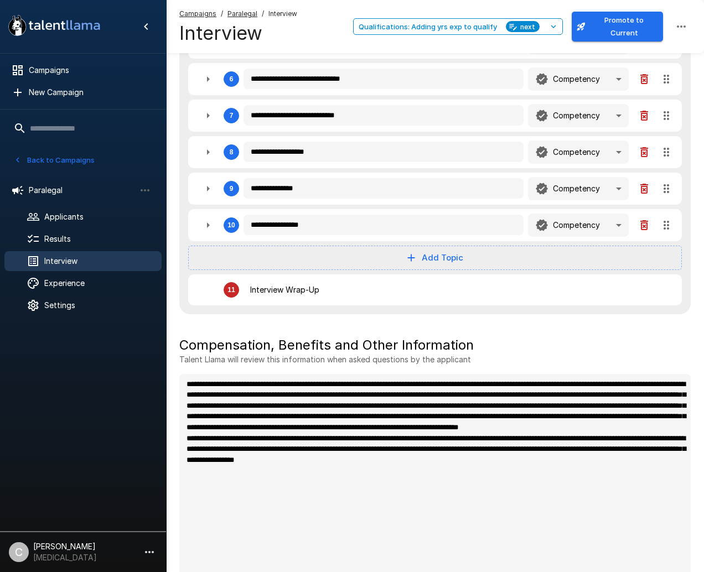
scroll to position [725, 0]
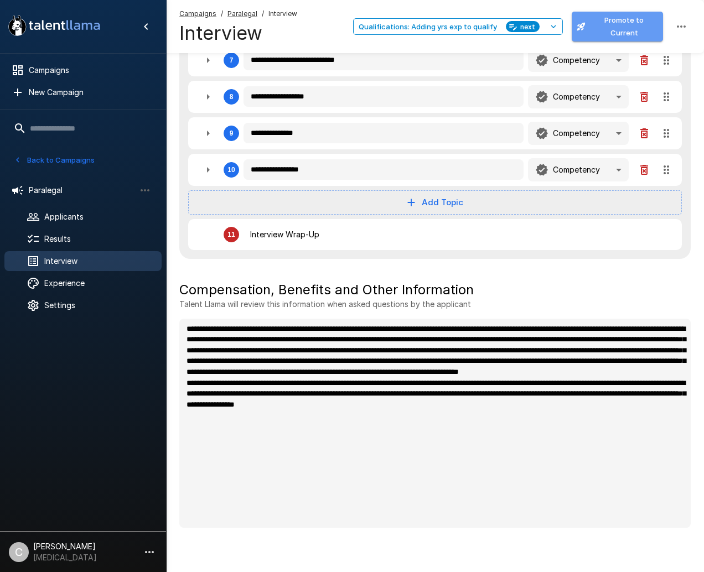
click at [596, 32] on button "Promote to Current" at bounding box center [617, 27] width 91 height 30
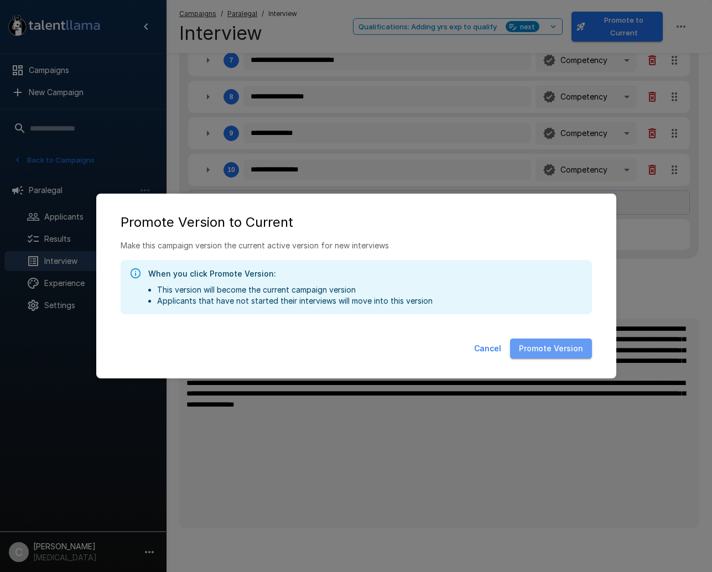
click at [562, 343] on button "Promote Version" at bounding box center [551, 349] width 82 height 20
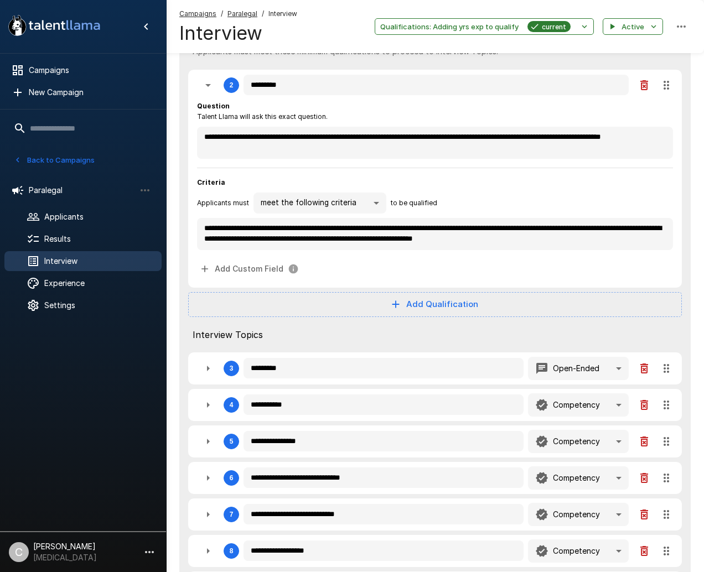
scroll to position [61, 0]
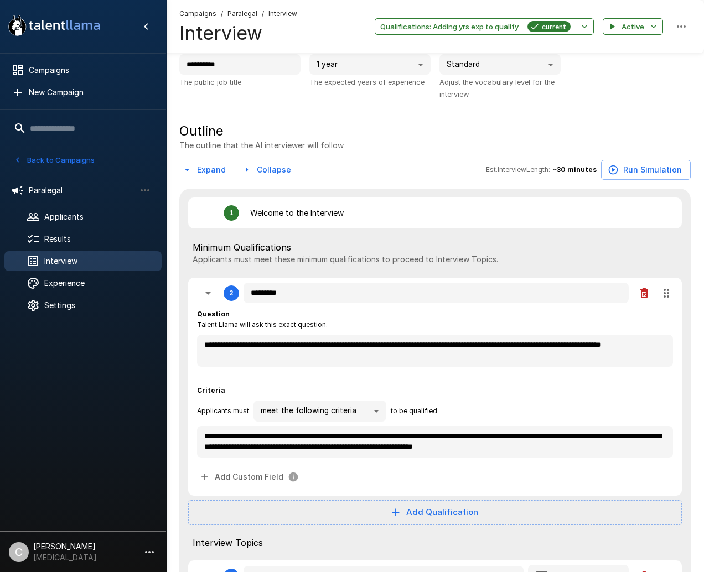
click at [116, 270] on div "Interview" at bounding box center [82, 261] width 157 height 20
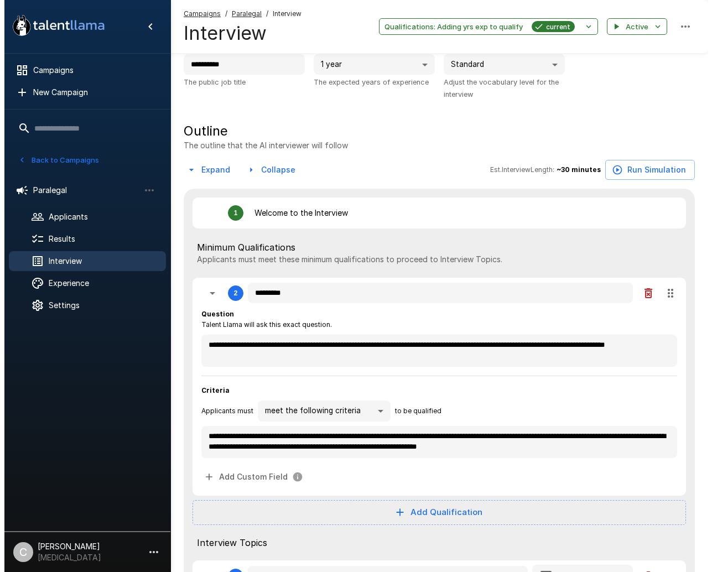
scroll to position [0, 0]
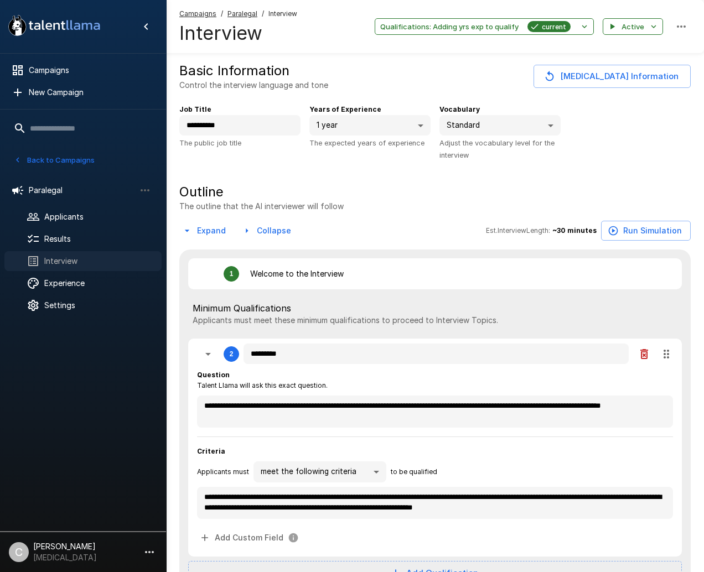
click at [125, 261] on span "Interview" at bounding box center [98, 261] width 109 height 11
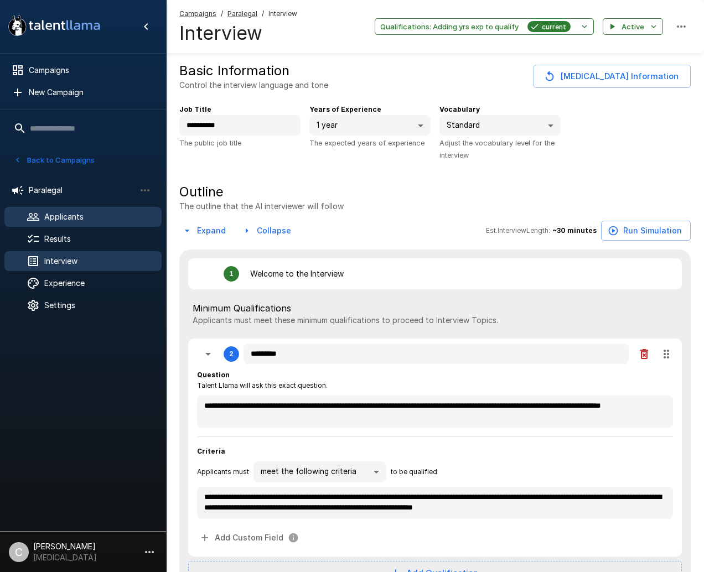
click at [101, 222] on span "Applicants" at bounding box center [98, 216] width 109 height 11
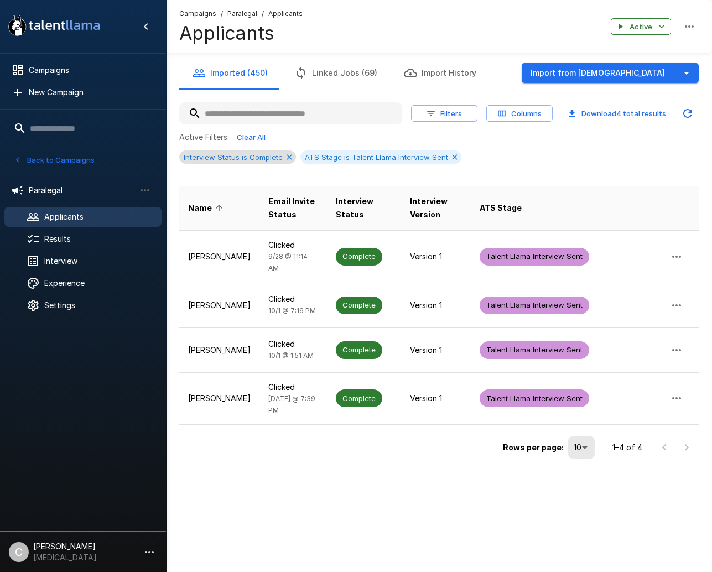
click at [280, 158] on span "Interview Status is Complete" at bounding box center [233, 157] width 108 height 9
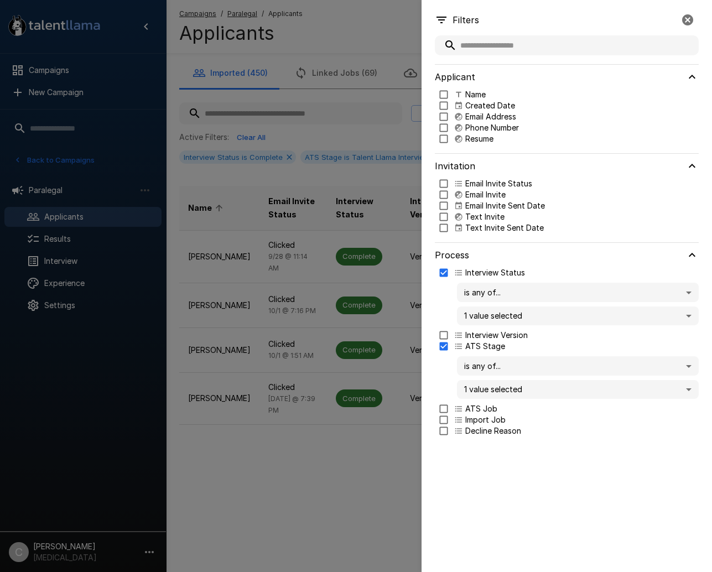
click at [324, 152] on div at bounding box center [356, 286] width 712 height 572
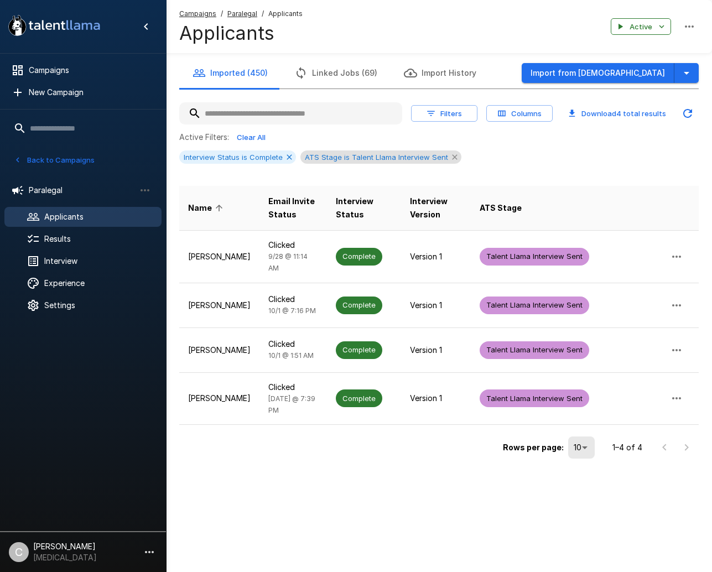
click at [451, 154] on icon at bounding box center [455, 157] width 9 height 9
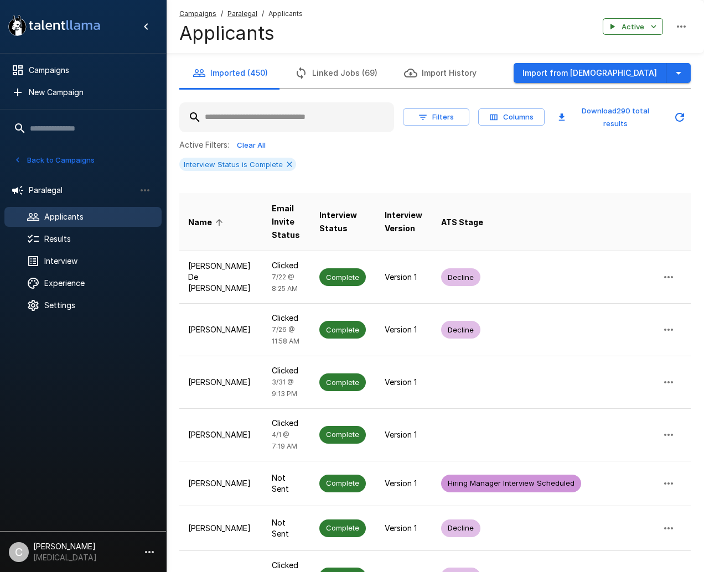
click at [301, 111] on input "text" at bounding box center [286, 117] width 215 height 20
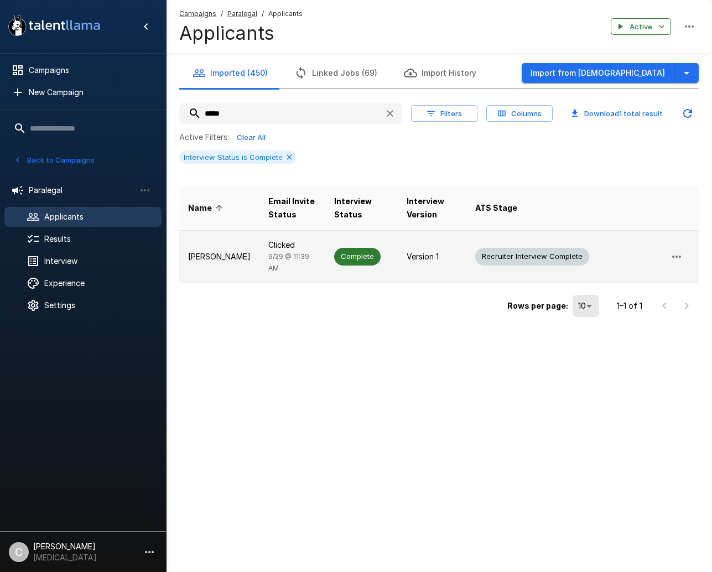
click at [219, 268] on td "[PERSON_NAME]" at bounding box center [219, 256] width 80 height 53
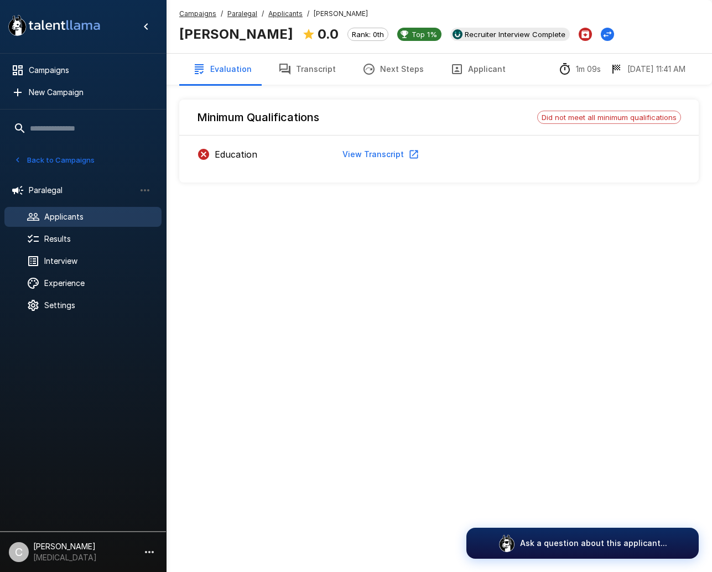
click at [469, 61] on button "Applicant" at bounding box center [478, 69] width 82 height 31
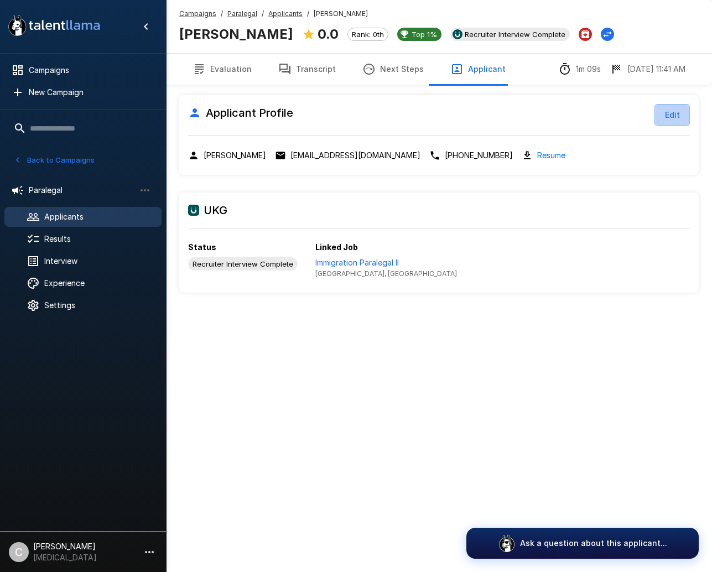
click at [664, 111] on button "Edit" at bounding box center [672, 115] width 35 height 22
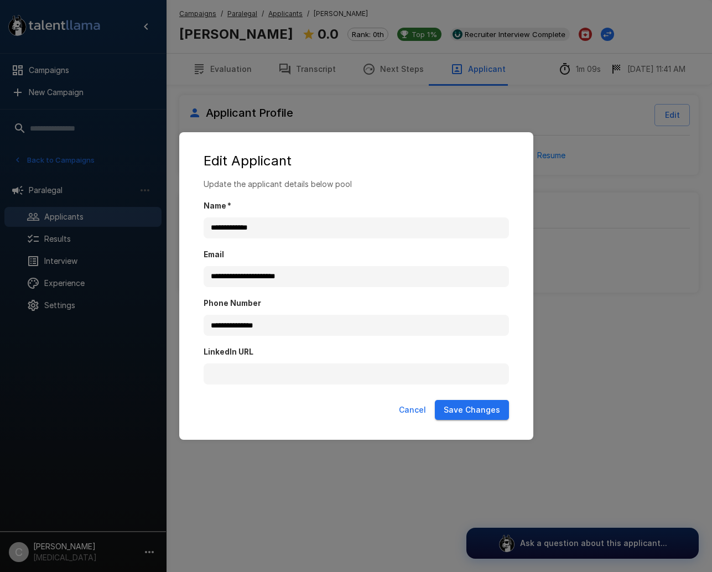
click at [415, 410] on button "Cancel" at bounding box center [413, 410] width 36 height 20
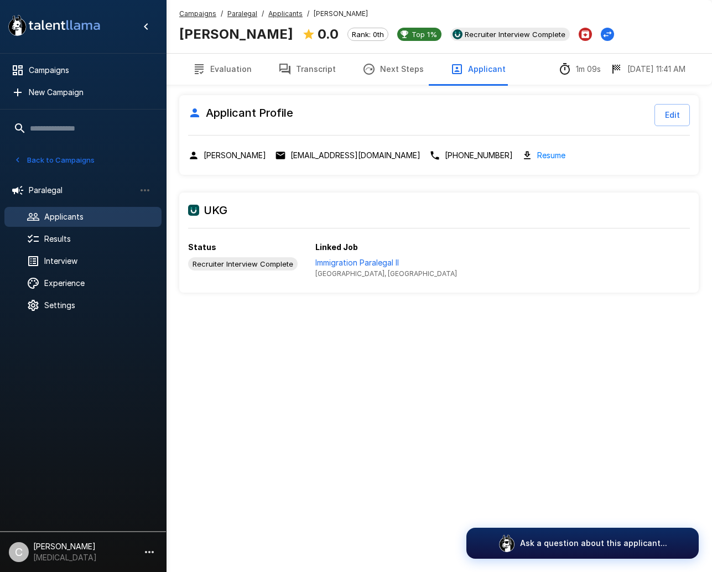
click at [246, 74] on button "Evaluation" at bounding box center [222, 69] width 86 height 31
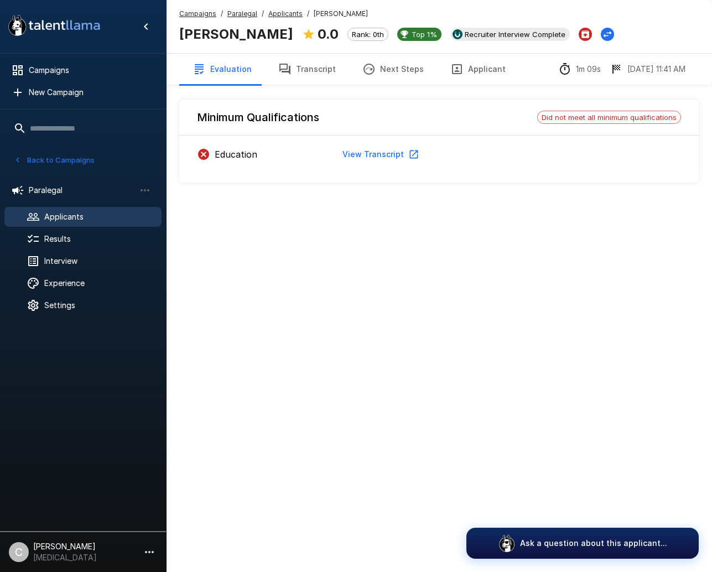
click at [278, 19] on span "Applicants" at bounding box center [286, 13] width 34 height 11
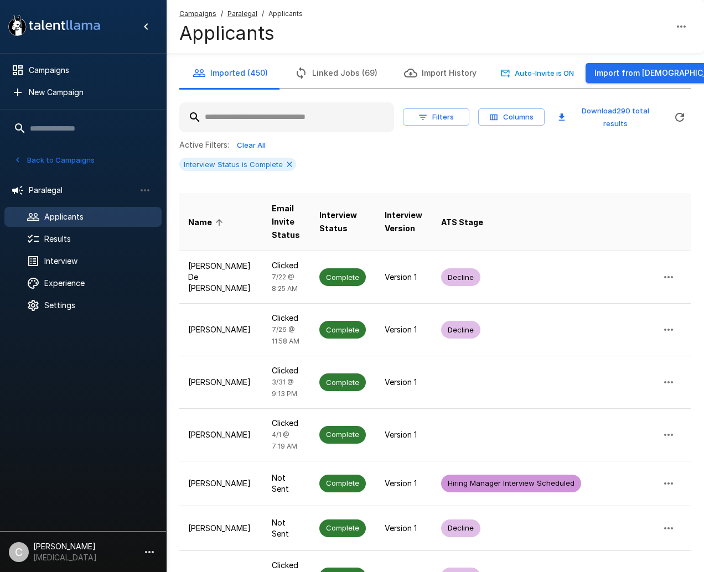
click at [291, 112] on input "text" at bounding box center [286, 117] width 215 height 20
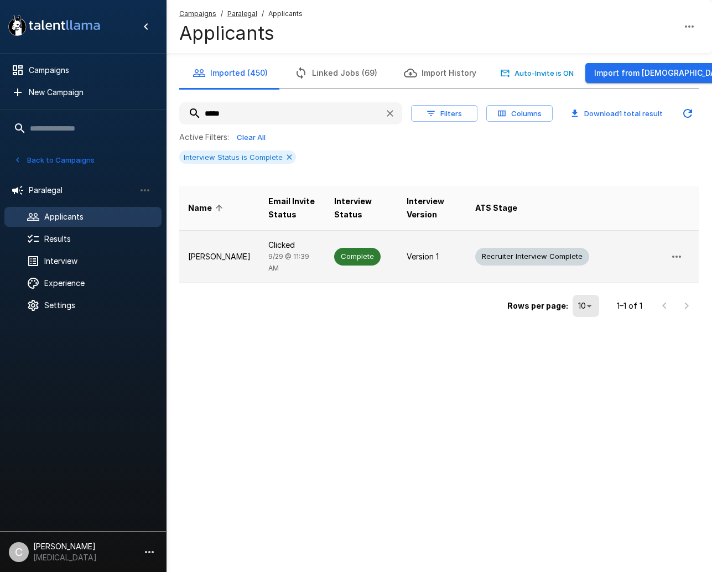
click at [682, 256] on icon "button" at bounding box center [676, 256] width 13 height 13
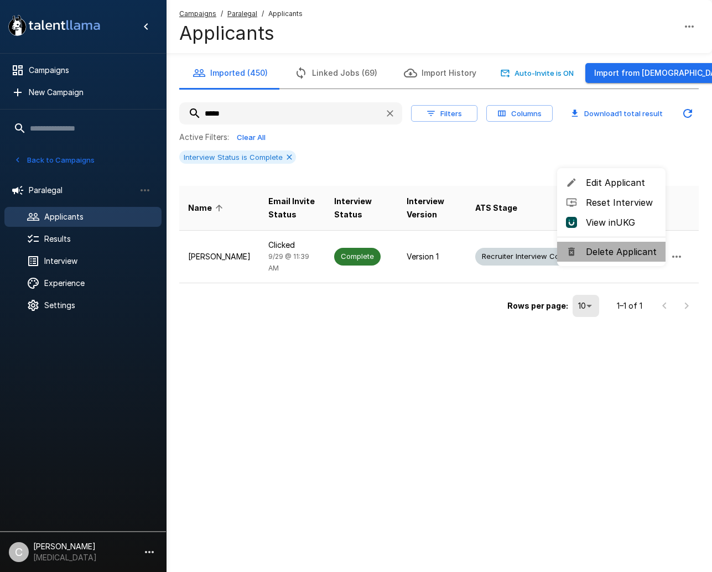
click at [642, 252] on span "Delete Applicant" at bounding box center [621, 251] width 71 height 13
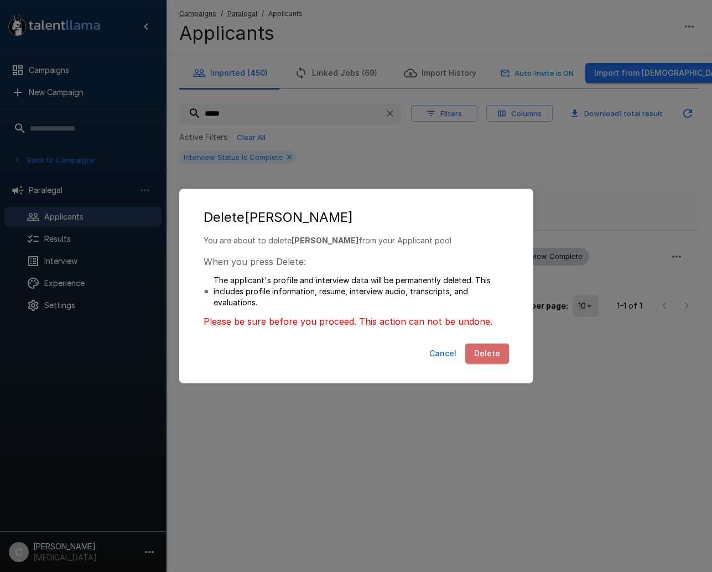
click at [485, 357] on button "Delete" at bounding box center [488, 354] width 44 height 20
